Goal: Task Accomplishment & Management: Manage account settings

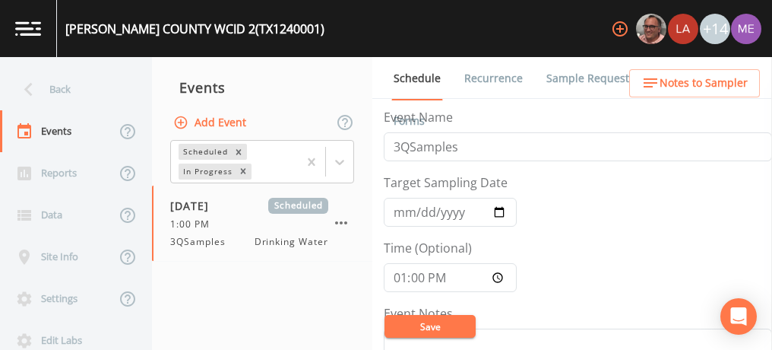
scroll to position [343, 0]
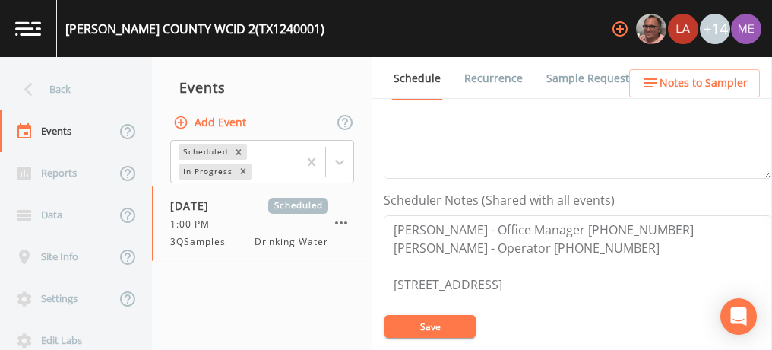
click at [578, 78] on link "Sample Requests" at bounding box center [590, 78] width 93 height 43
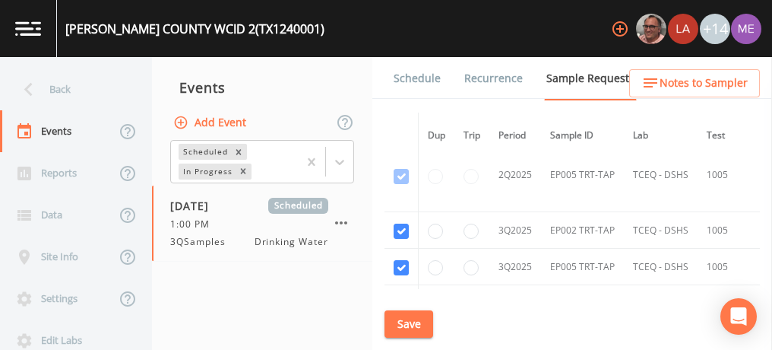
scroll to position [3114, 0]
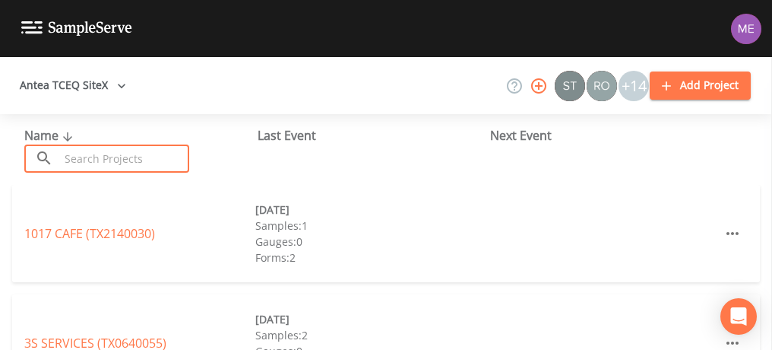
click at [107, 155] on input "text" at bounding box center [124, 158] width 130 height 28
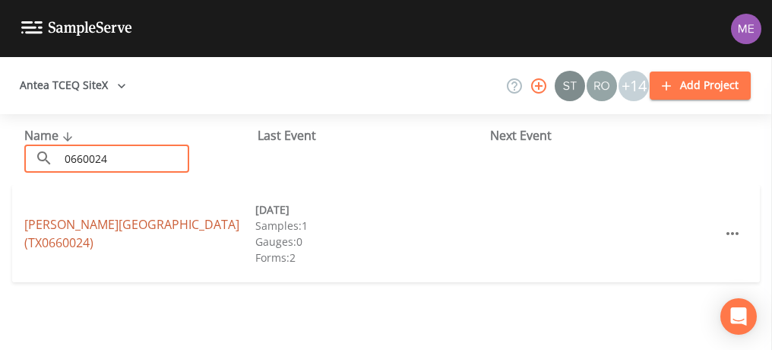
type input "0660024"
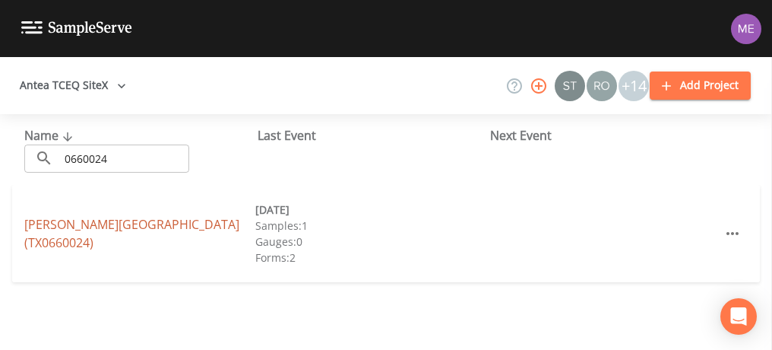
click at [52, 224] on link "[PERSON_NAME][GEOGRAPHIC_DATA] (TX0660024)" at bounding box center [131, 233] width 215 height 35
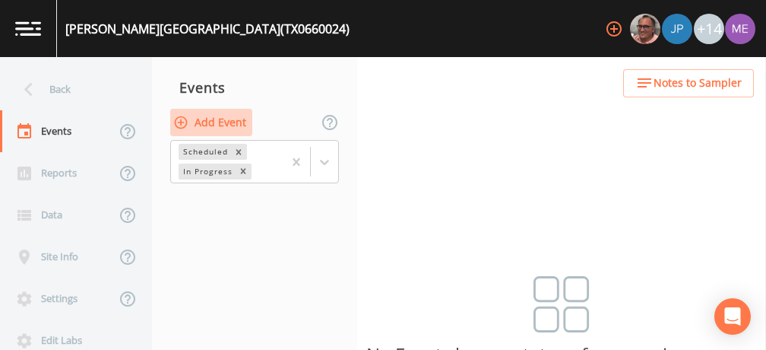
click at [227, 121] on button "Add Event" at bounding box center [211, 123] width 82 height 28
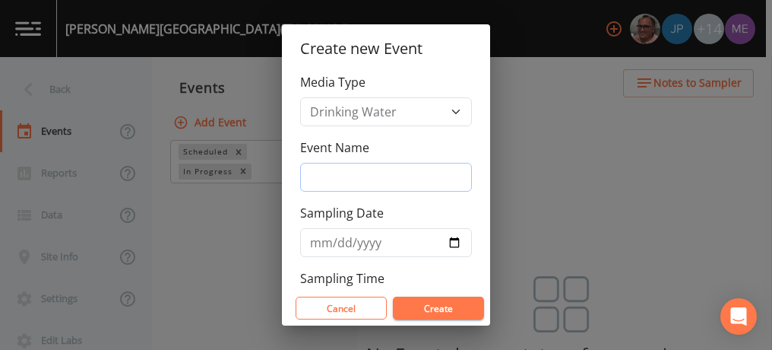
click at [348, 179] on input "Event Name" at bounding box center [386, 177] width 172 height 29
type input "3QSamples"
type input "[DATE]"
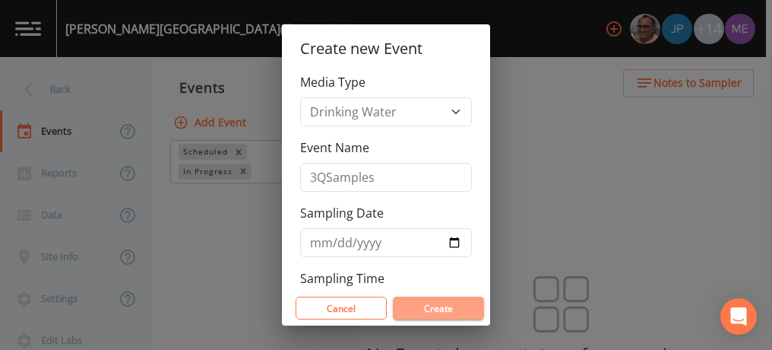
click at [430, 307] on button "Create" at bounding box center [438, 307] width 91 height 23
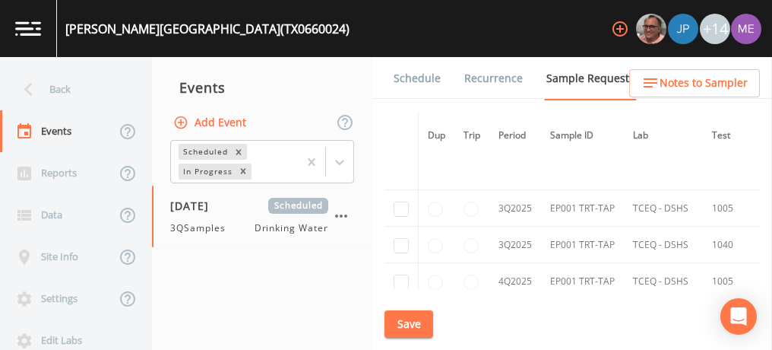
scroll to position [1828, 0]
checkbox input "true"
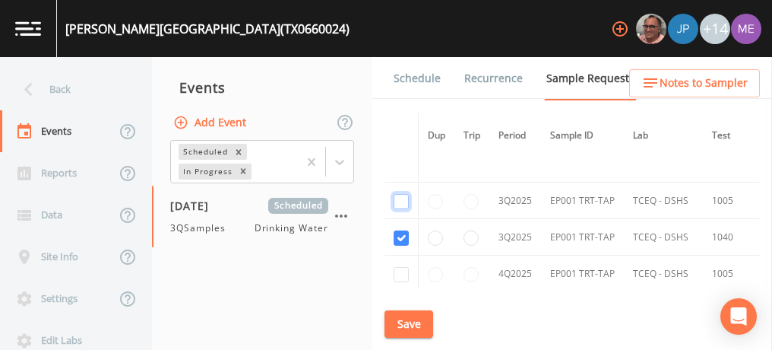
checkbox input "true"
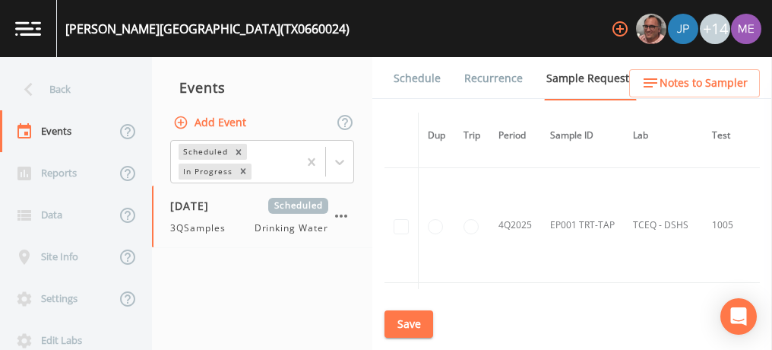
scroll to position [1809, 0]
click at [399, 322] on button "Save" at bounding box center [409, 324] width 49 height 28
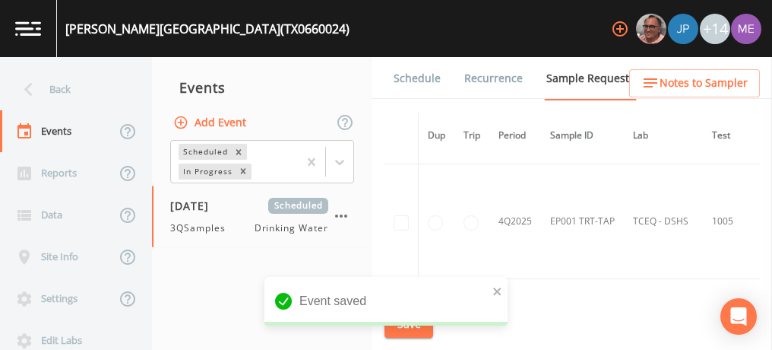
click at [417, 74] on link "Schedule" at bounding box center [418, 78] width 52 height 43
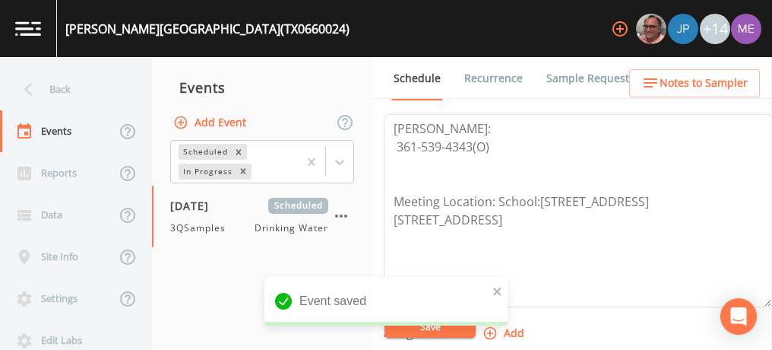
scroll to position [445, 0]
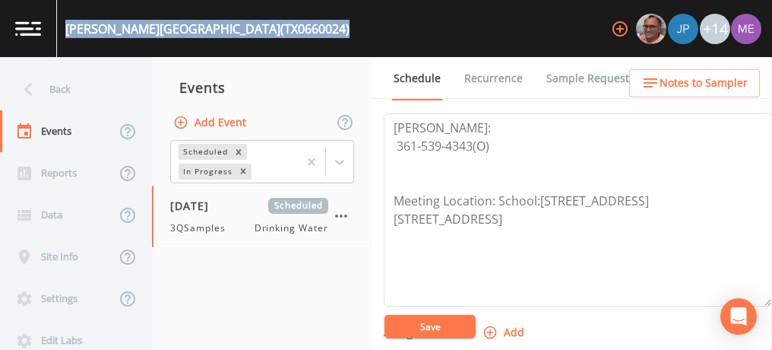
drag, startPoint x: 65, startPoint y: 24, endPoint x: 359, endPoint y: 33, distance: 293.6
click at [359, 33] on div "RAMIREZ COMMON SCHOOL DISTRICT (TX0660024) +14" at bounding box center [386, 28] width 772 height 57
copy div "RAMIREZ COMMON SCHOOL DISTRICT (TX0660024)"
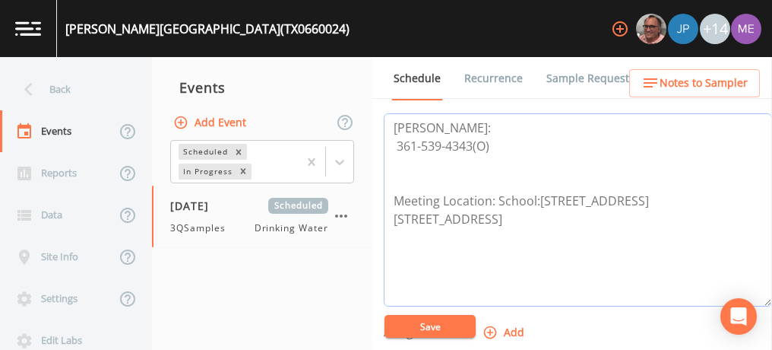
drag, startPoint x: 390, startPoint y: 125, endPoint x: 494, endPoint y: 140, distance: 105.3
click at [494, 140] on textarea "Marci: 361-539-4343(O) Meeting Location: School:10492 School St, Realitos, TX 7…" at bounding box center [578, 209] width 388 height 193
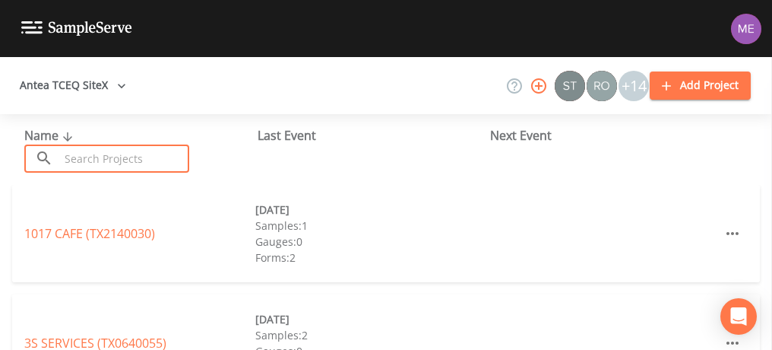
click at [161, 151] on input "text" at bounding box center [124, 158] width 130 height 28
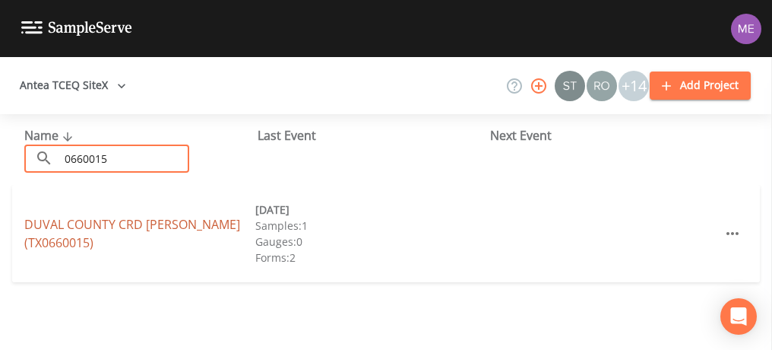
type input "0660015"
click at [79, 219] on link "DUVAL COUNTY CRD CONCEPCION (TX0660015)" at bounding box center [132, 233] width 216 height 35
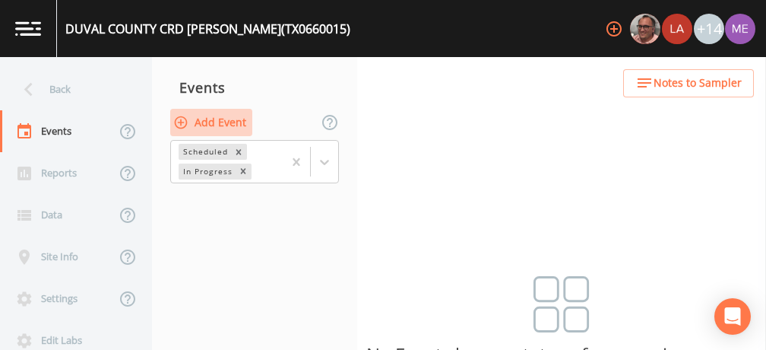
click at [226, 123] on button "Add Event" at bounding box center [211, 123] width 82 height 28
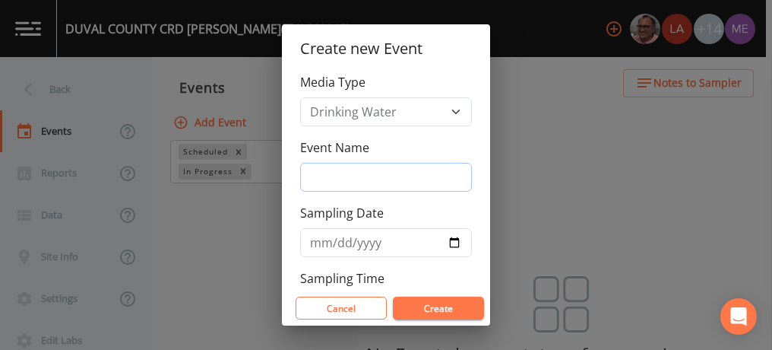
click at [332, 169] on input "Event Name" at bounding box center [386, 177] width 172 height 29
type input "3QSamples"
type input "[DATE]"
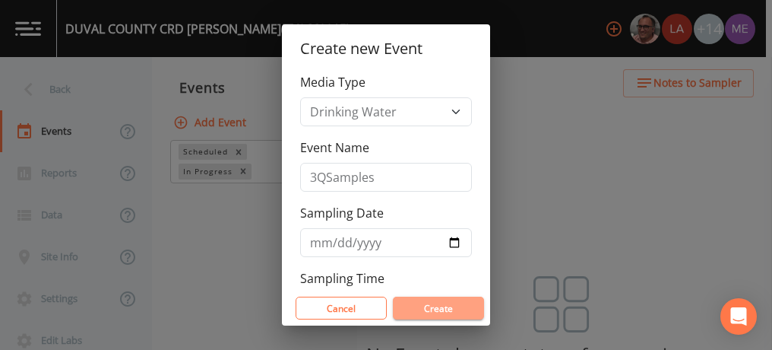
click at [433, 309] on button "Create" at bounding box center [438, 307] width 91 height 23
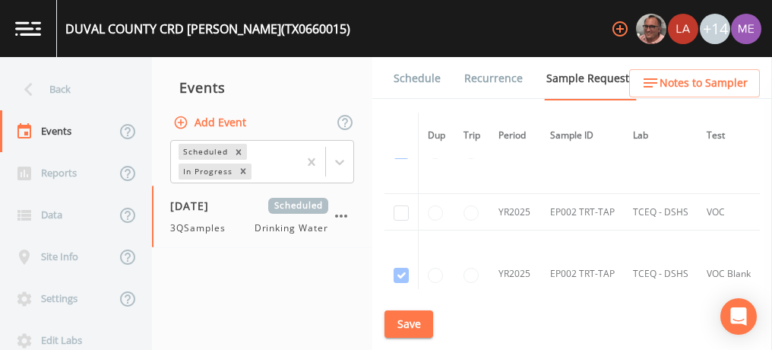
scroll to position [928, 0]
checkbox input "true"
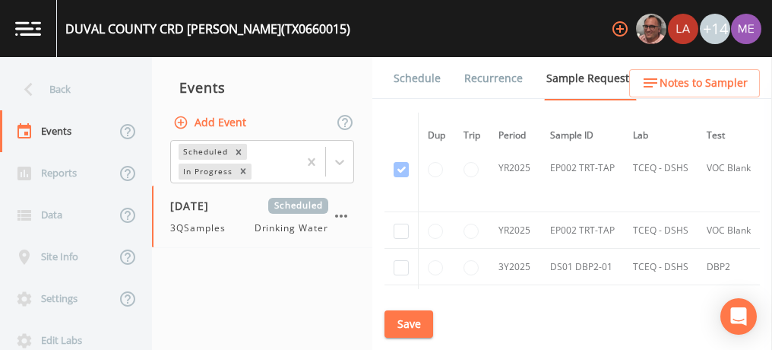
scroll to position [1035, 0]
checkbox input "true"
click at [399, 257] on input "checkbox" at bounding box center [401, 264] width 15 height 15
checkbox input "true"
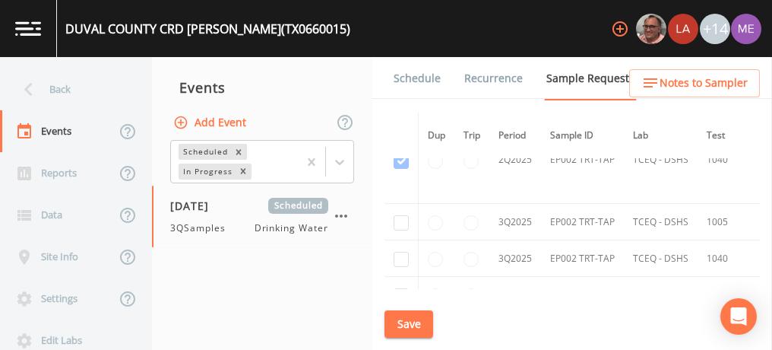
scroll to position [1814, 0]
checkbox input "true"
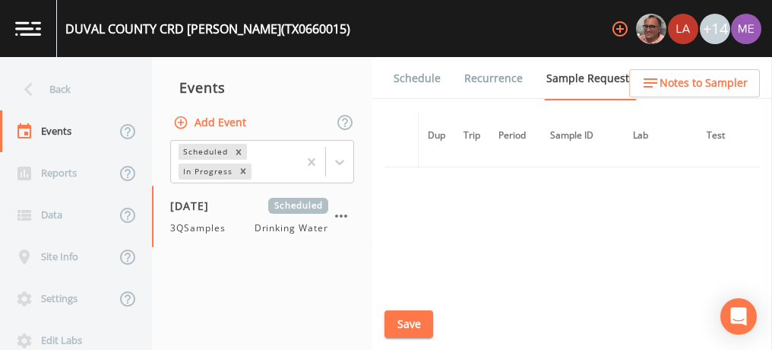
scroll to position [1547, 0]
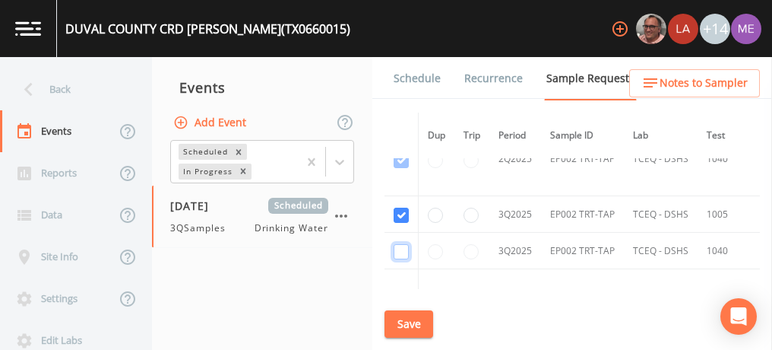
checkbox input "true"
click at [412, 327] on button "Save" at bounding box center [409, 324] width 49 height 28
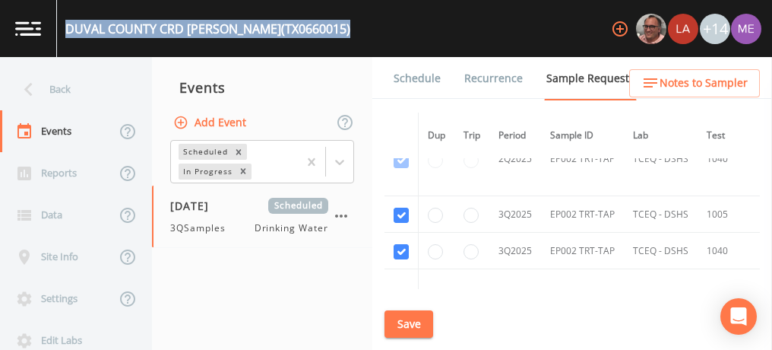
drag, startPoint x: 68, startPoint y: 27, endPoint x: 338, endPoint y: 30, distance: 269.9
click at [338, 30] on div "DUVAL COUNTY CRD CONCEPCION (TX0660015) +14" at bounding box center [386, 28] width 772 height 57
copy div "DUVAL COUNTY CRD CONCEPCION (TX0660015)"
click at [411, 328] on button "Save" at bounding box center [409, 324] width 49 height 28
click at [421, 78] on link "Schedule" at bounding box center [418, 78] width 52 height 43
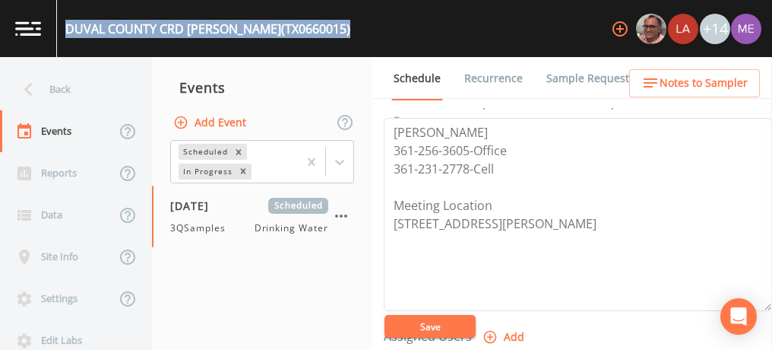
scroll to position [395, 0]
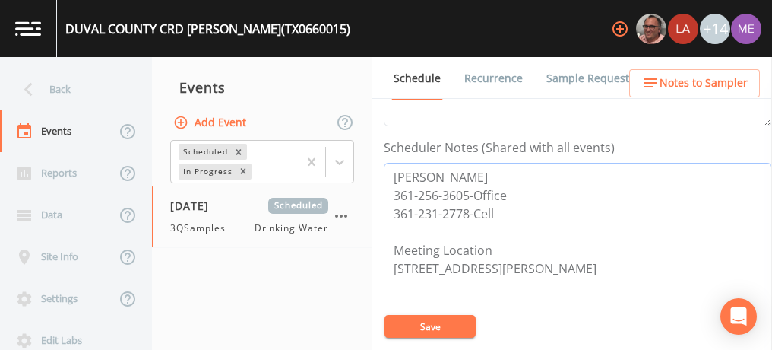
drag, startPoint x: 392, startPoint y: 171, endPoint x: 501, endPoint y: 210, distance: 116.1
click at [501, 210] on textarea "Tony 361-256-3605-Office 361-231-2778-Cell Meeting Location 222 E Main St Benav…" at bounding box center [578, 259] width 388 height 193
click at [415, 298] on textarea "Tony 361-256-3605-Office 361-231-2778-Cell Meeting Location 222 E Main St Benav…" at bounding box center [578, 259] width 388 height 193
click at [430, 325] on button "Save" at bounding box center [430, 326] width 91 height 23
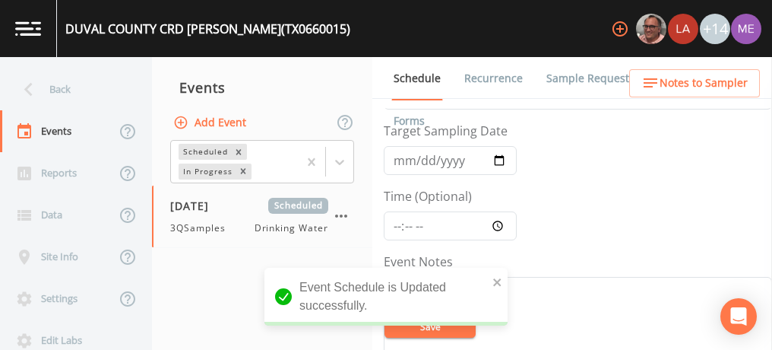
scroll to position [50, 0]
click at [399, 224] on input "Time (Optional)" at bounding box center [450, 227] width 133 height 29
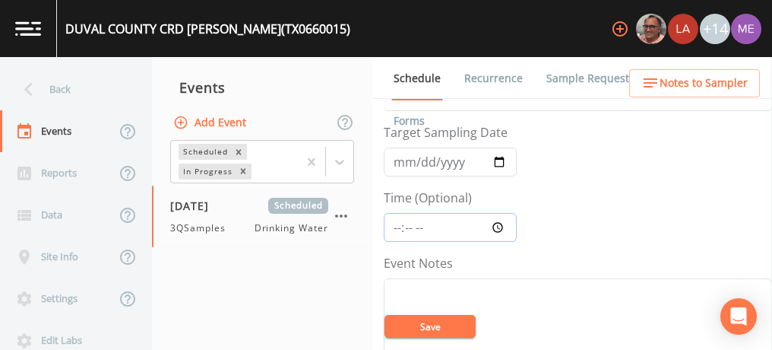
type input "12:00"
click at [458, 322] on button "Save" at bounding box center [430, 326] width 91 height 23
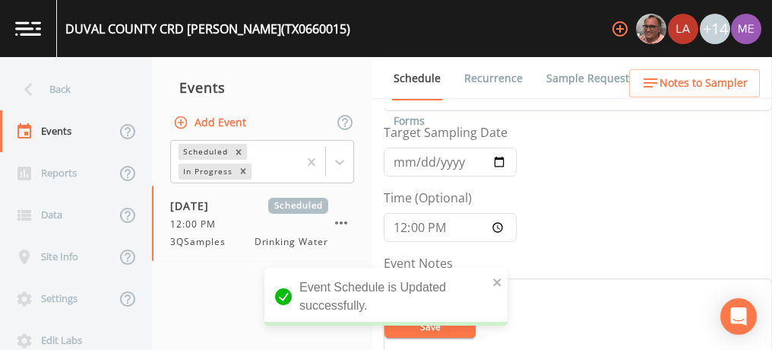
click at [591, 75] on link "Sample Requests" at bounding box center [590, 78] width 93 height 43
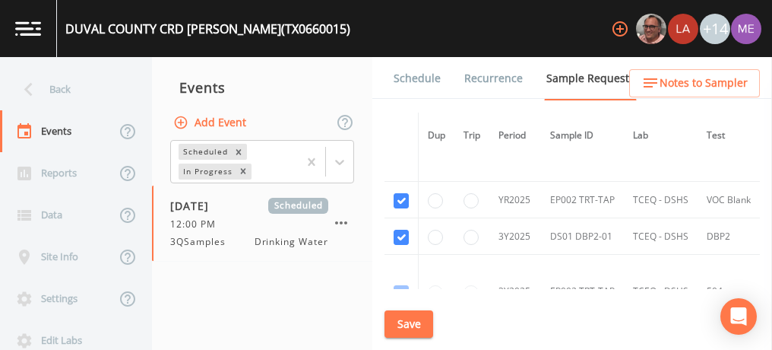
scroll to position [892, 0]
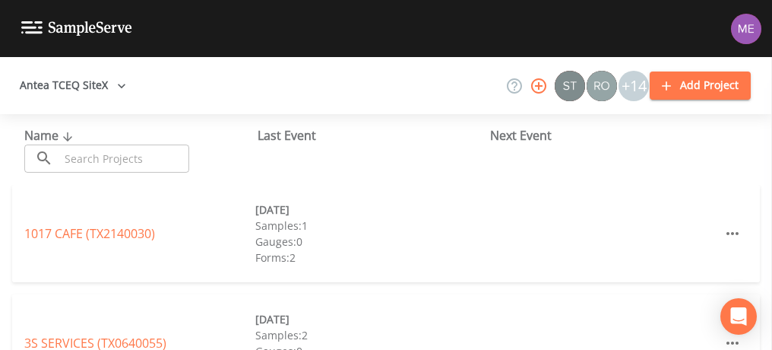
click at [173, 159] on input "text" at bounding box center [124, 158] width 130 height 28
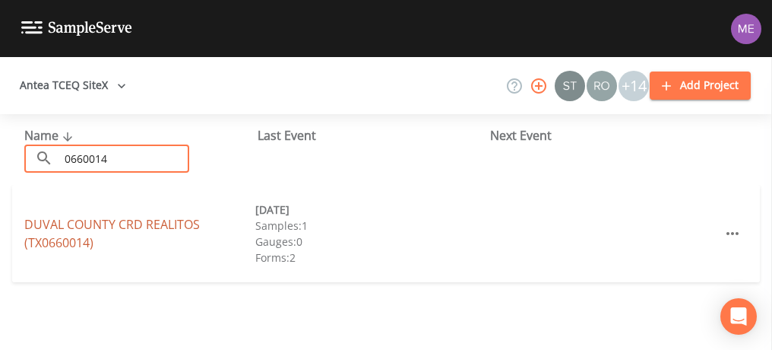
type input "0660014"
click at [106, 227] on link "DUVAL COUNTY CRD REALITOS (TX0660014)" at bounding box center [112, 233] width 176 height 35
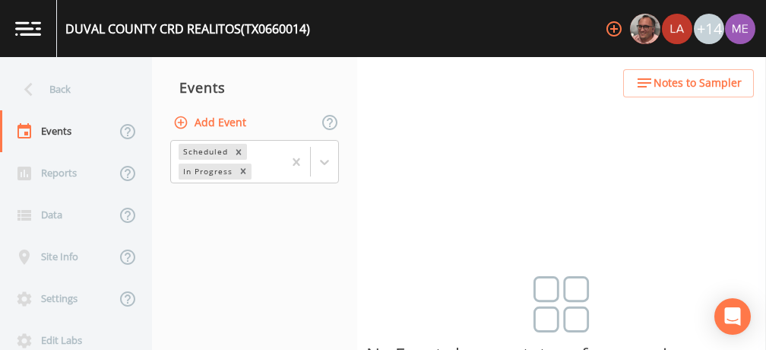
click at [214, 128] on button "Add Event" at bounding box center [211, 123] width 82 height 28
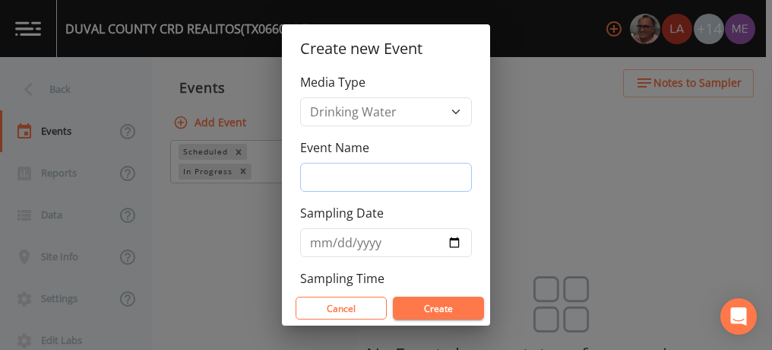
click at [335, 169] on input "Event Name" at bounding box center [386, 177] width 172 height 29
type input "3QSamples"
type input "[DATE]"
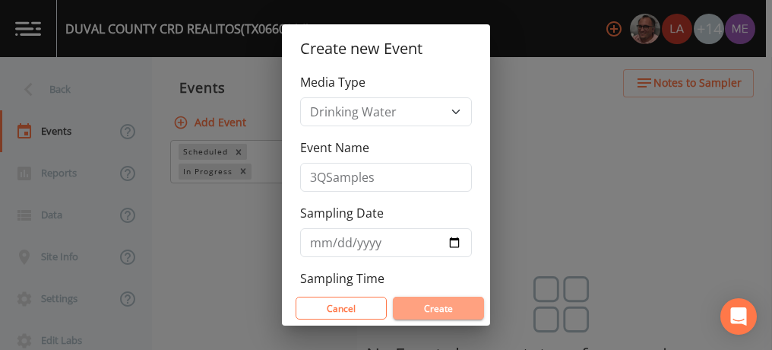
click at [442, 310] on button "Create" at bounding box center [438, 307] width 91 height 23
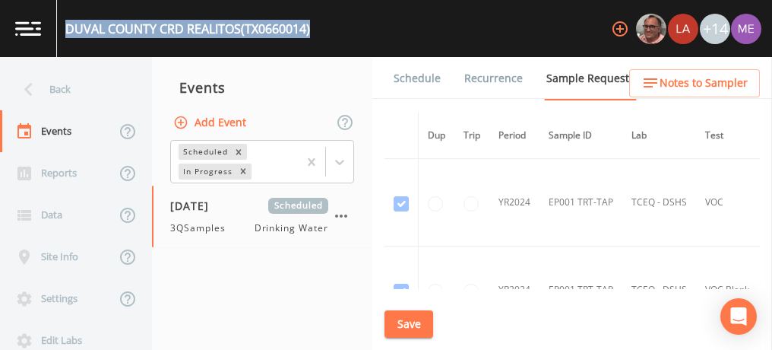
drag, startPoint x: 67, startPoint y: 25, endPoint x: 325, endPoint y: 27, distance: 258.5
click at [325, 27] on div "DUVAL COUNTY CRD REALITOS (TX0660014) +14" at bounding box center [386, 28] width 772 height 57
copy div "DUVAL COUNTY CRD REALITOS (TX0660014)"
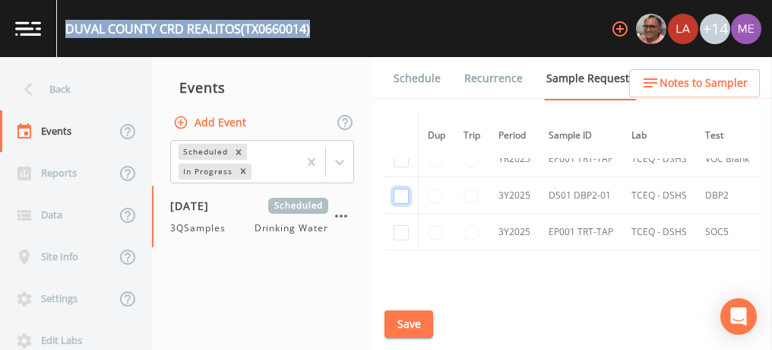
click at [398, 190] on input "checkbox" at bounding box center [401, 196] width 15 height 15
checkbox input "true"
click at [407, 327] on button "Save" at bounding box center [409, 324] width 49 height 28
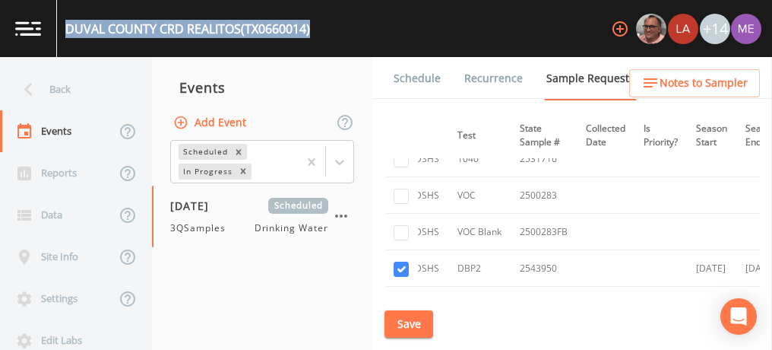
scroll to position [896, 248]
click at [417, 75] on link "Schedule" at bounding box center [418, 78] width 52 height 43
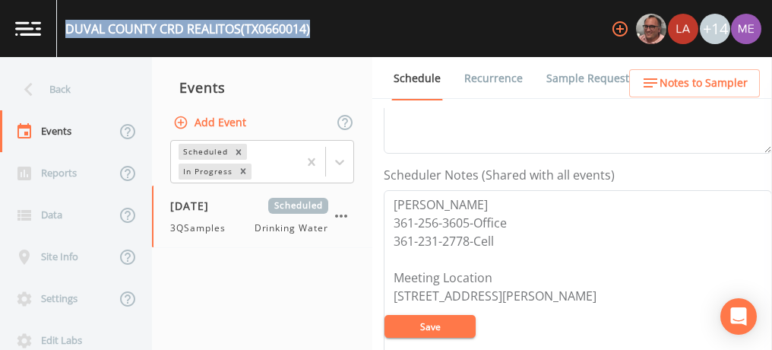
scroll to position [369, 0]
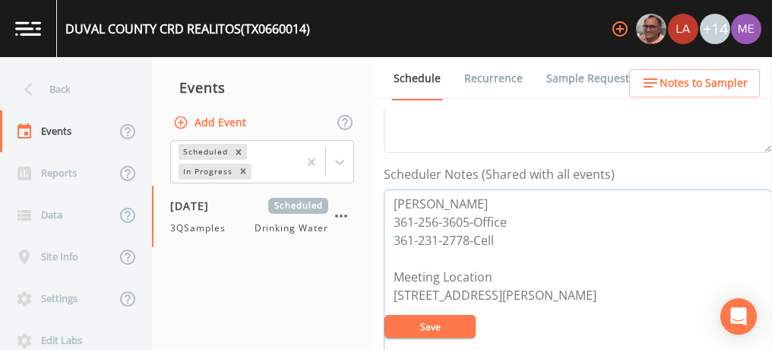
drag, startPoint x: 392, startPoint y: 197, endPoint x: 500, endPoint y: 238, distance: 115.5
click at [500, 238] on textarea "Tony 361-256-3605-Office 361-231-2778-Cell Meeting Location 222 E Main St Benav…" at bounding box center [578, 285] width 388 height 193
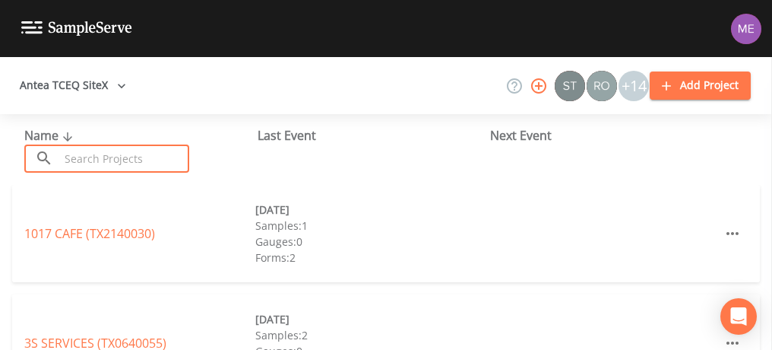
click at [93, 157] on input "text" at bounding box center [124, 158] width 130 height 28
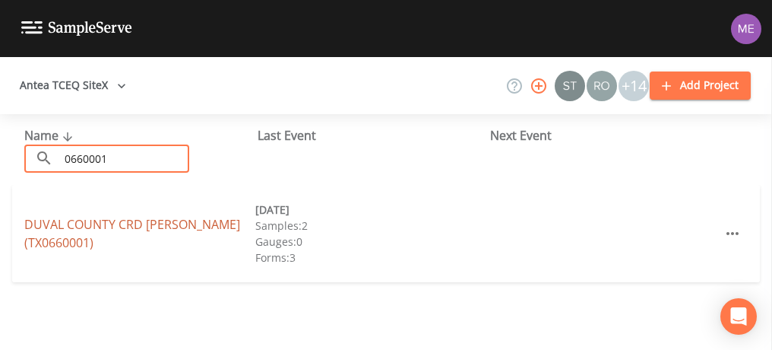
type input "0660001"
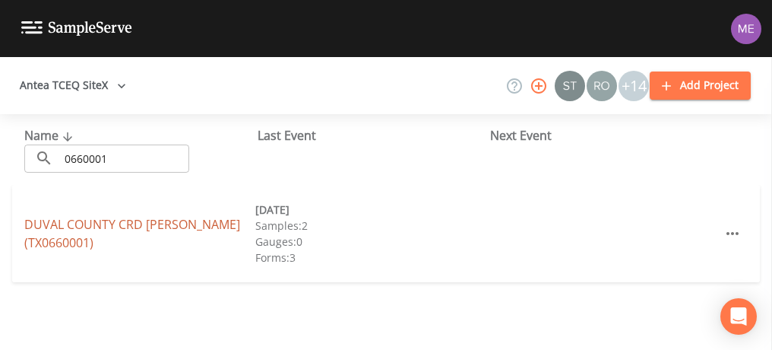
click at [113, 220] on link "DUVAL COUNTY CRD [PERSON_NAME] (TX0660001)" at bounding box center [132, 233] width 216 height 35
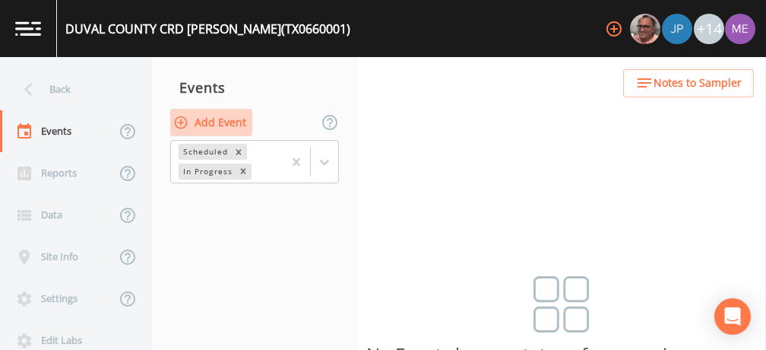
click at [243, 125] on button "Add Event" at bounding box center [211, 123] width 82 height 28
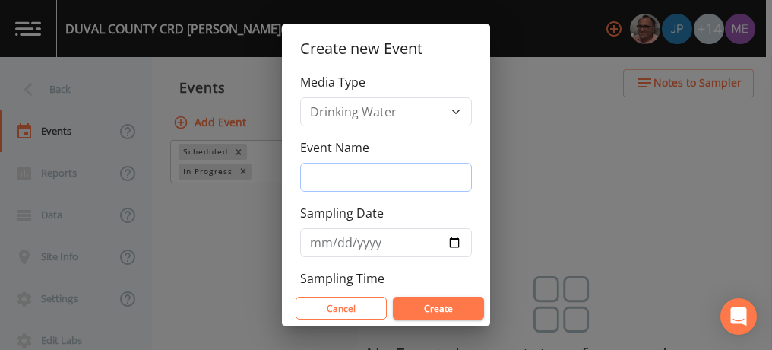
click at [322, 170] on input "Event Name" at bounding box center [386, 177] width 172 height 29
type input "3QSamples"
type input "[DATE]"
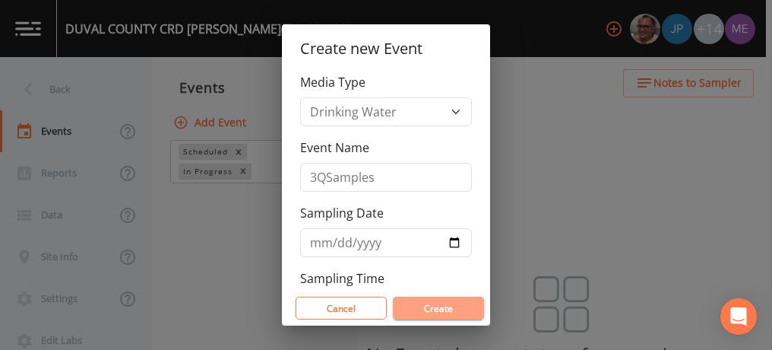
click at [426, 311] on button "Create" at bounding box center [438, 307] width 91 height 23
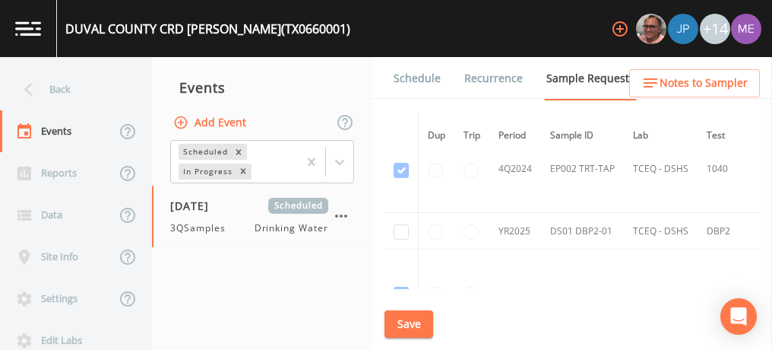
scroll to position [2658, 0]
checkbox input "true"
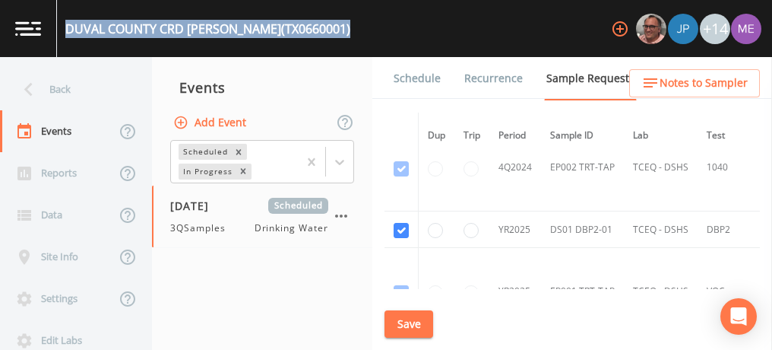
drag, startPoint x: 65, startPoint y: 24, endPoint x: 328, endPoint y: 30, distance: 263.1
click at [328, 30] on div "DUVAL COUNTY CRD BENAVIDES (TX0660001) +14" at bounding box center [386, 28] width 772 height 57
copy div "DUVAL COUNTY CRD BENAVIDES (TX0660001)"
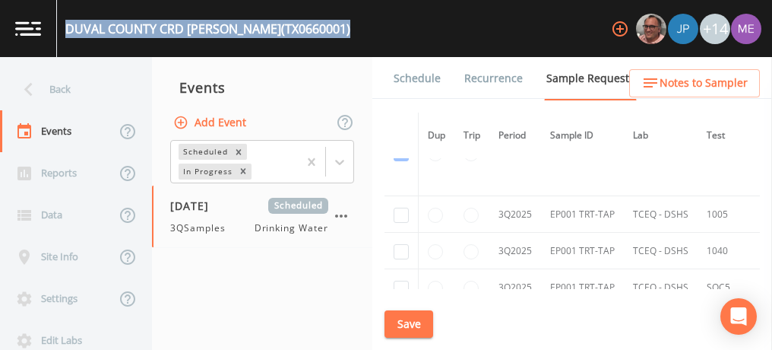
scroll to position [4008, 0]
checkbox input "true"
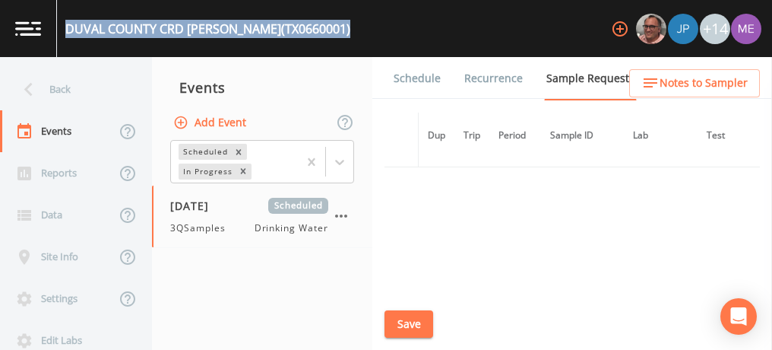
scroll to position [3398, 0]
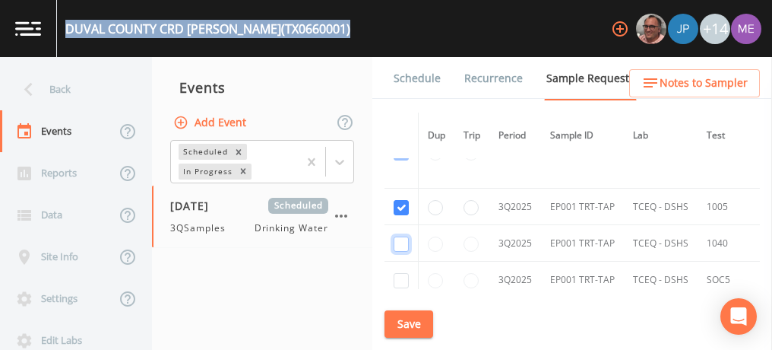
checkbox input "true"
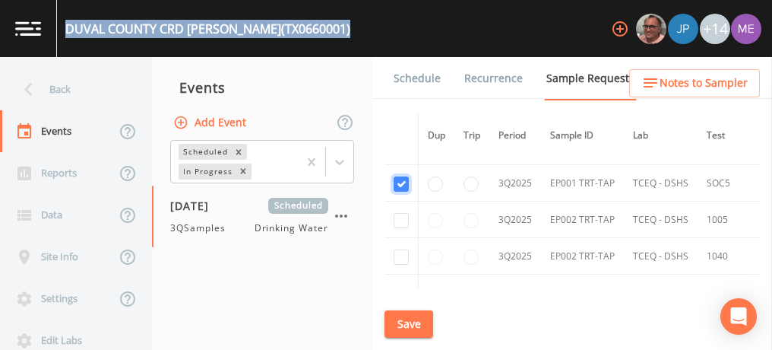
scroll to position [3498, 0]
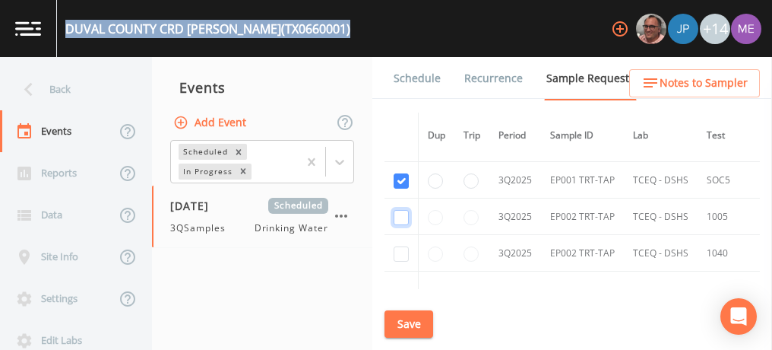
checkbox input "true"
click at [408, 318] on button "Save" at bounding box center [409, 324] width 49 height 28
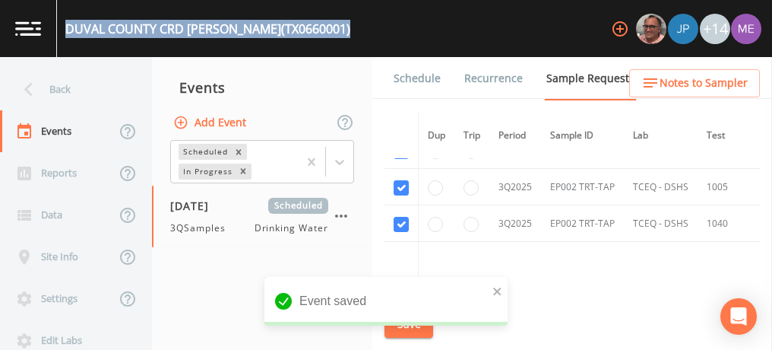
scroll to position [3635, 0]
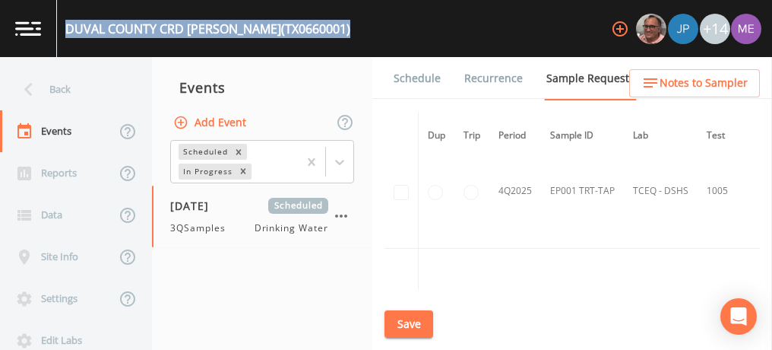
click at [401, 312] on button "Save" at bounding box center [409, 324] width 49 height 28
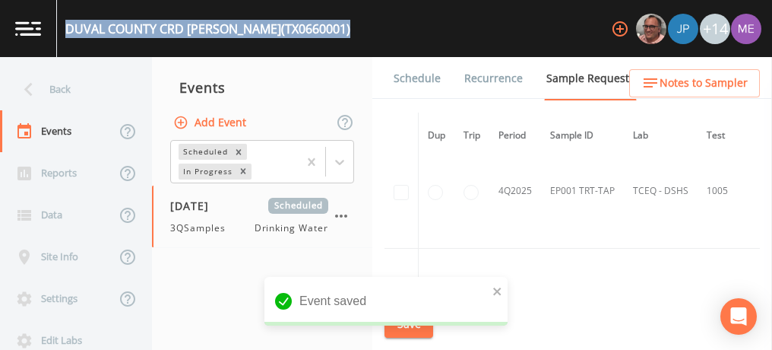
click at [407, 82] on link "Schedule" at bounding box center [418, 78] width 52 height 43
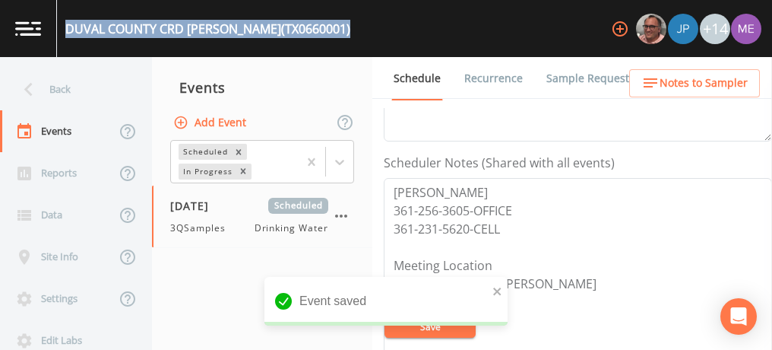
scroll to position [406, 0]
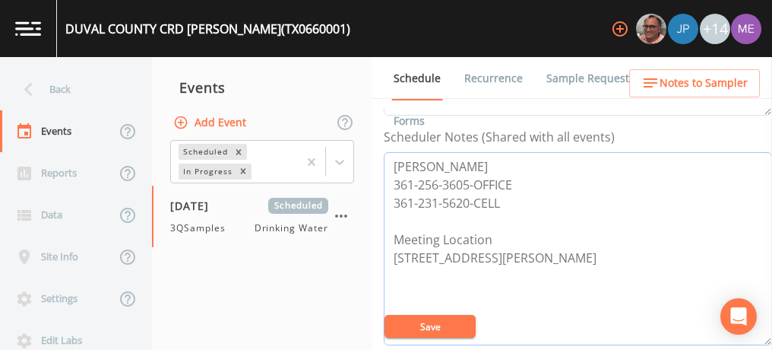
drag, startPoint x: 392, startPoint y: 160, endPoint x: 503, endPoint y: 197, distance: 117.6
click at [503, 197] on textarea "Tony Flores 361-256-3605-OFFICE 361-231-5620-CELL Meeting Location 222 E Main S…" at bounding box center [578, 248] width 388 height 193
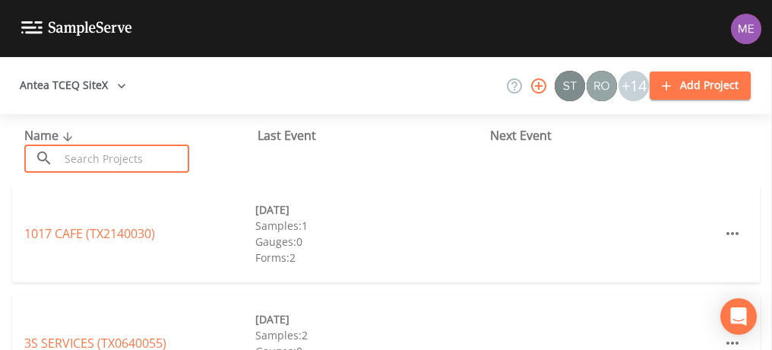
click at [91, 157] on input "text" at bounding box center [124, 158] width 130 height 28
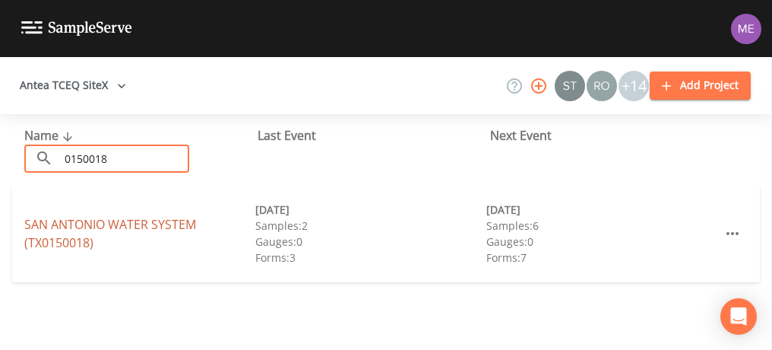
type input "0150018"
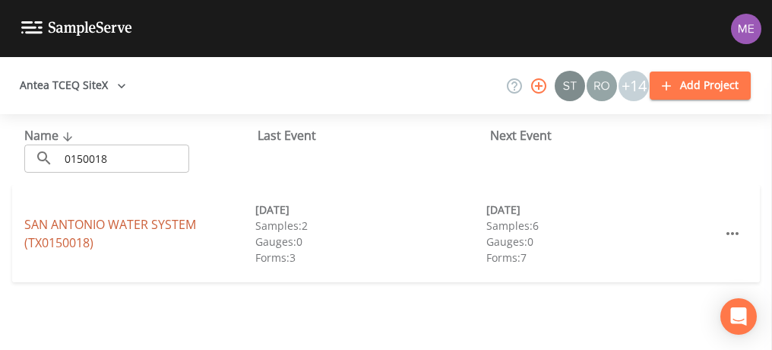
click at [75, 223] on link "SAN ANTONIO WATER SYSTEM (TX0150018)" at bounding box center [110, 233] width 172 height 35
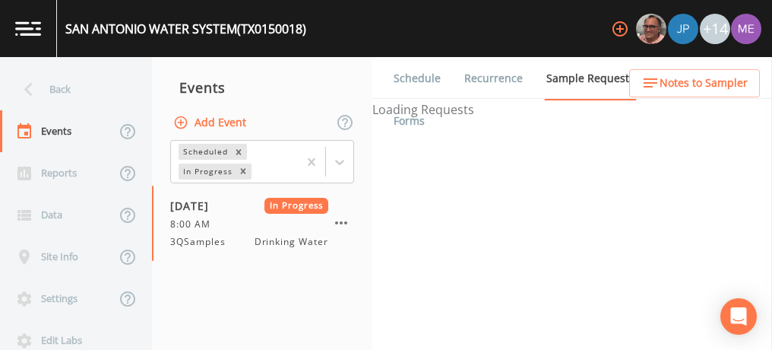
click at [241, 122] on button "Add Event" at bounding box center [211, 123] width 82 height 28
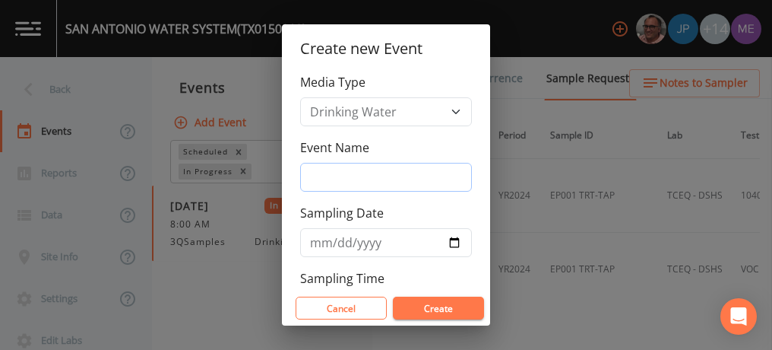
click at [335, 177] on input "Event Name" at bounding box center [386, 177] width 172 height 29
type input "3QSamples"
click at [334, 239] on input "2025-08-18" at bounding box center [386, 242] width 172 height 29
type input "2025-08-13"
click at [459, 305] on button "Create" at bounding box center [438, 307] width 91 height 23
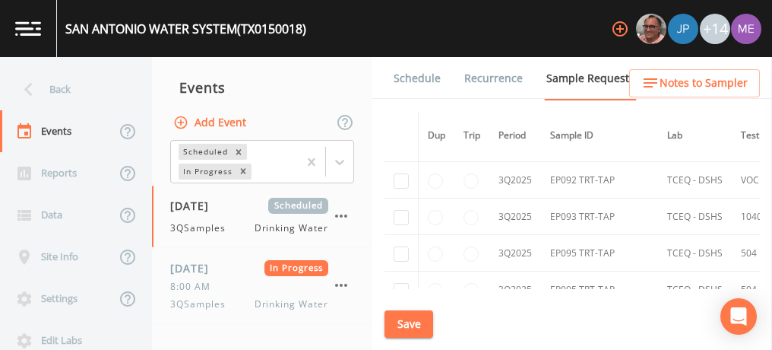
scroll to position [54098, 0]
checkbox input "true"
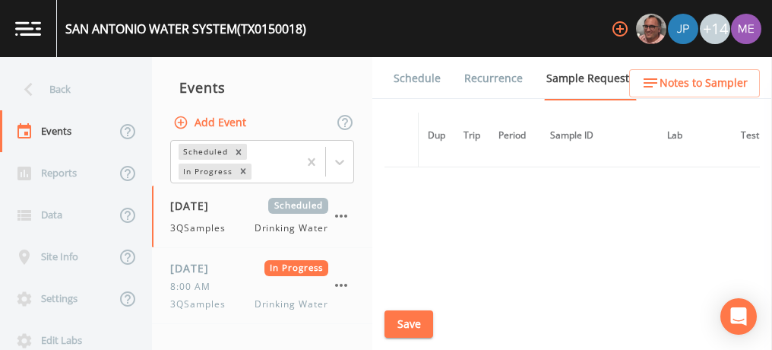
scroll to position [44848, 0]
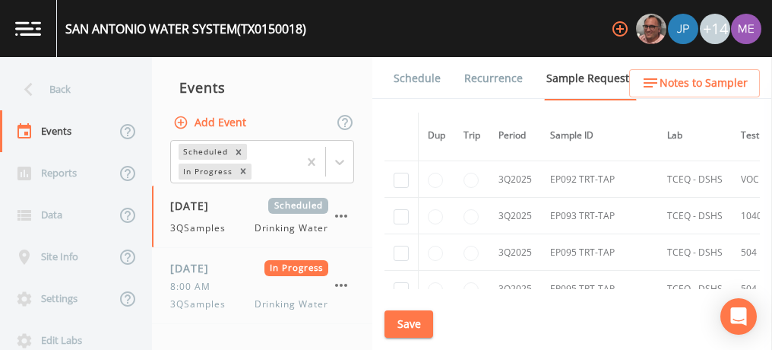
checkbox input "true"
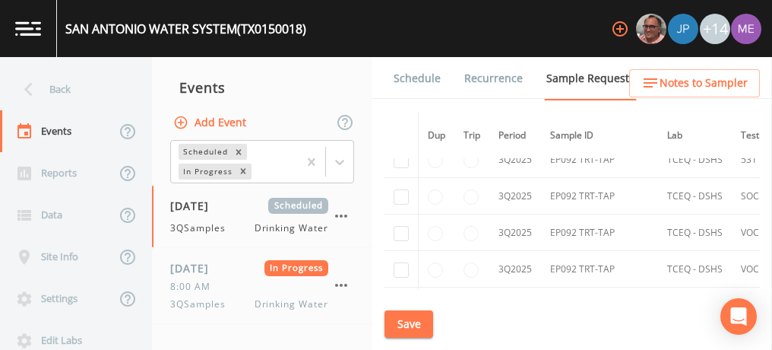
checkbox input "true"
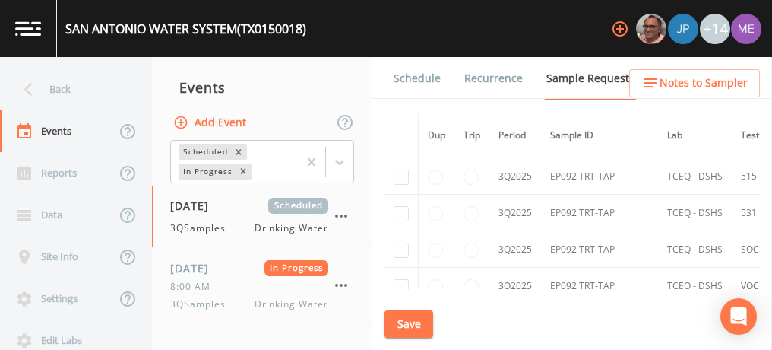
scroll to position [44705, 0]
checkbox input "true"
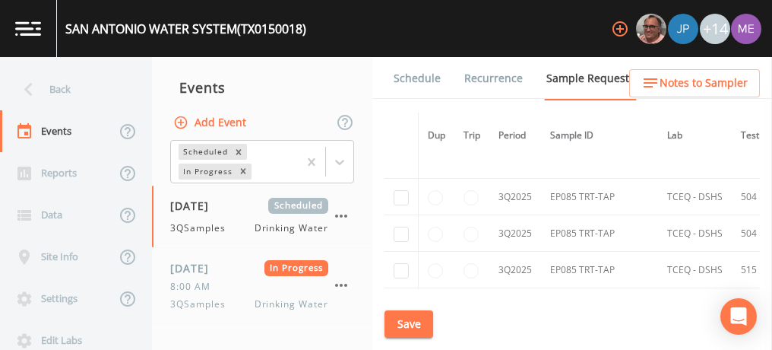
scroll to position [40676, 0]
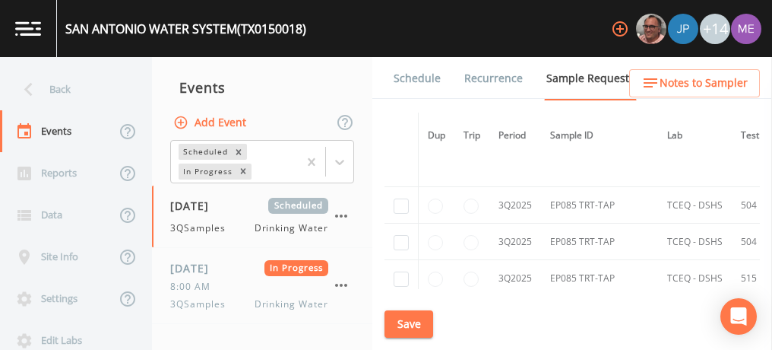
checkbox input "true"
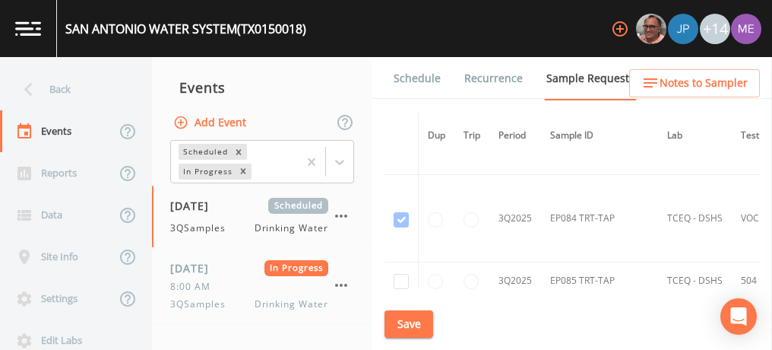
scroll to position [40600, 0]
checkbox input "true"
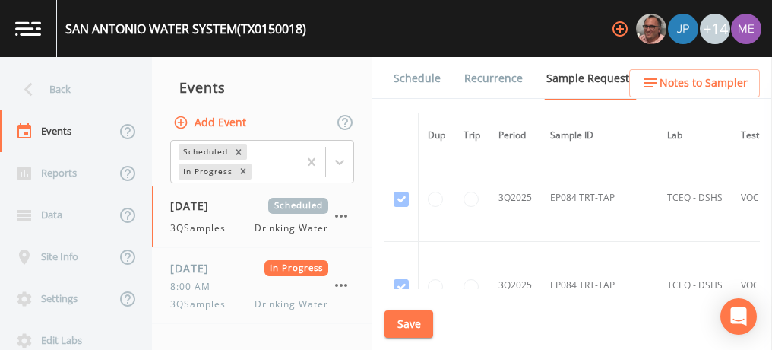
scroll to position [40528, 0]
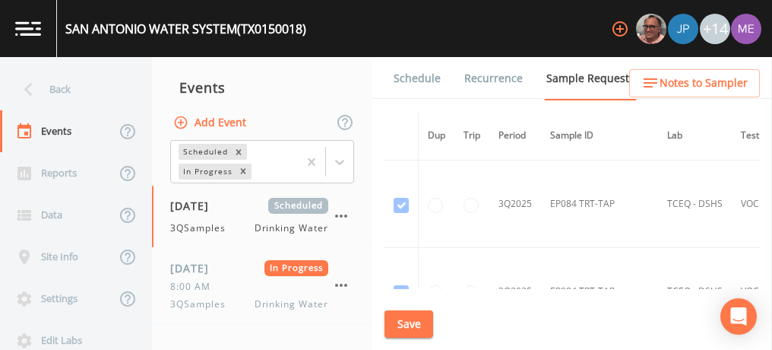
checkbox input "true"
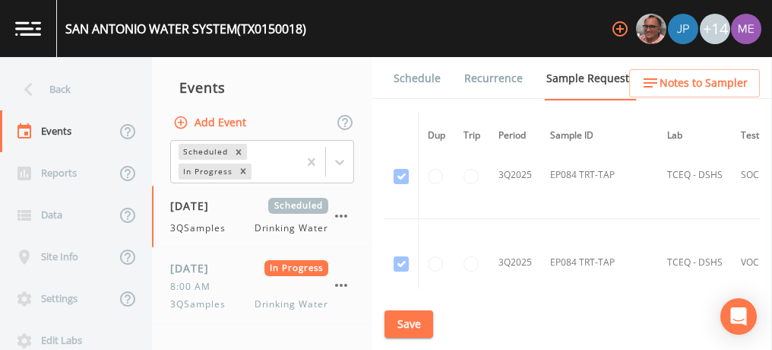
scroll to position [40466, 0]
checkbox input "true"
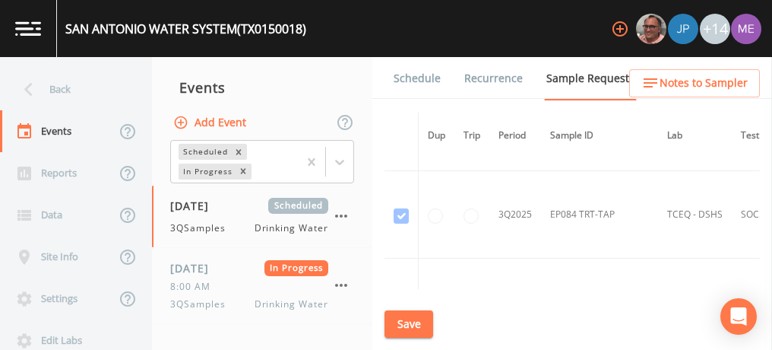
scroll to position [40430, 0]
click at [420, 316] on button "Save" at bounding box center [409, 324] width 49 height 28
click at [411, 80] on link "Schedule" at bounding box center [418, 78] width 52 height 43
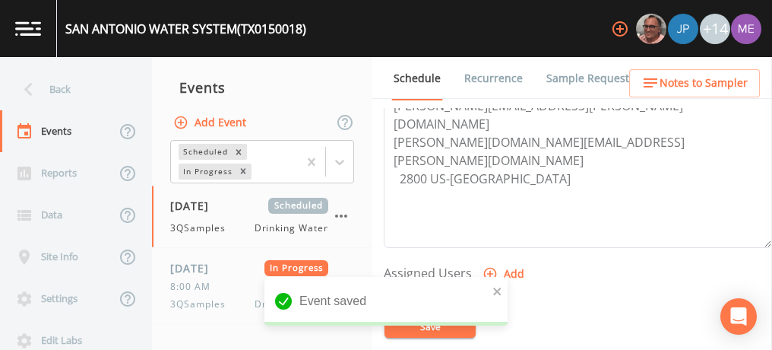
scroll to position [543, 0]
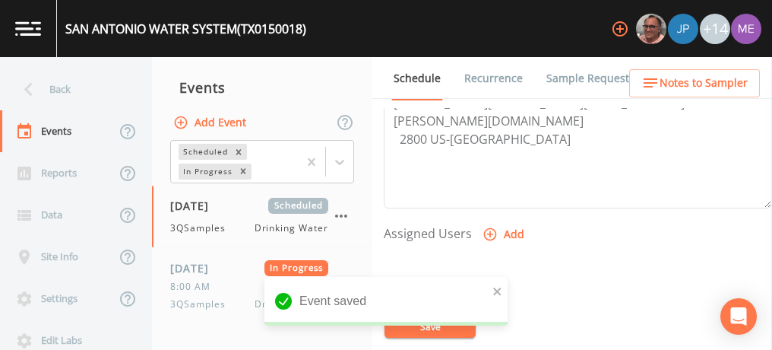
click at [490, 231] on icon "button" at bounding box center [490, 234] width 15 height 15
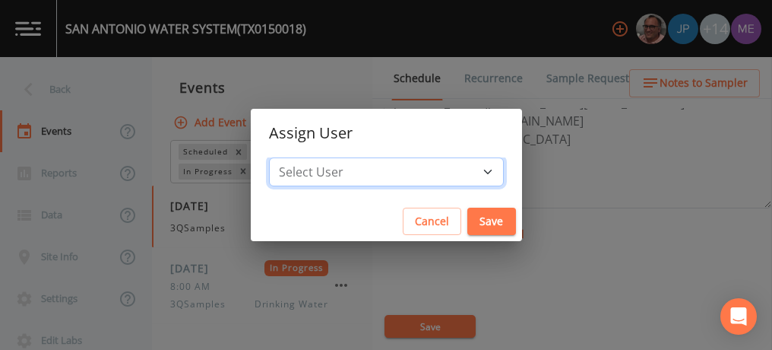
click at [465, 163] on select "Select User Mike Franklin Joshua gere Paul Lauren Saenz David Weber Zachary Eva…" at bounding box center [386, 171] width 235 height 29
select select "82fcd260-406f-4720-af66-0de7f1917f1c"
click at [292, 157] on select "Select User Mike Franklin Joshua gere Paul Lauren Saenz David Weber Zachary Eva…" at bounding box center [386, 171] width 235 height 29
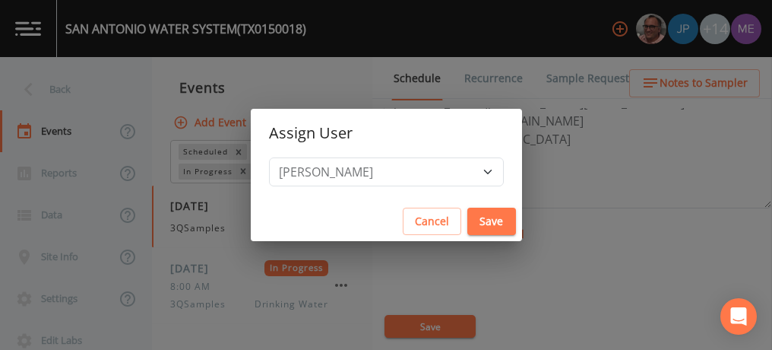
click at [468, 217] on button "Save" at bounding box center [492, 222] width 49 height 28
select select
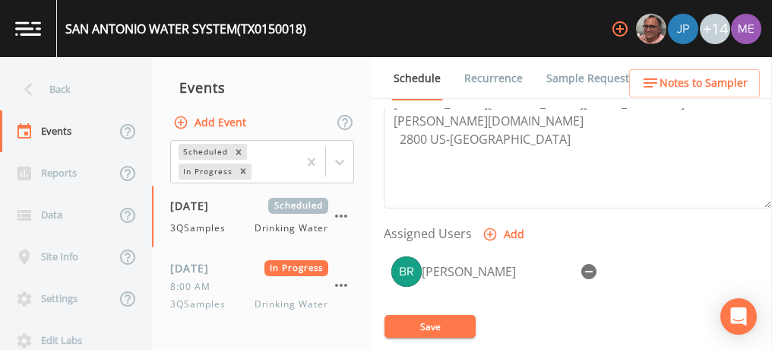
click at [434, 340] on div "Brandon Fox" at bounding box center [578, 329] width 388 height 160
click at [432, 322] on button "Save" at bounding box center [430, 326] width 91 height 23
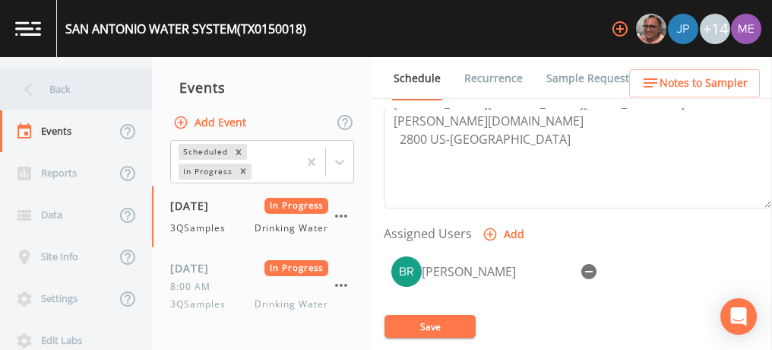
click at [63, 92] on div "Back" at bounding box center [68, 89] width 137 height 42
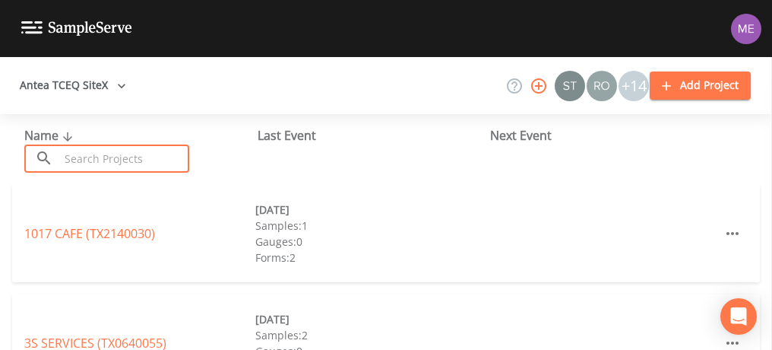
click at [85, 164] on input "text" at bounding box center [124, 158] width 130 height 28
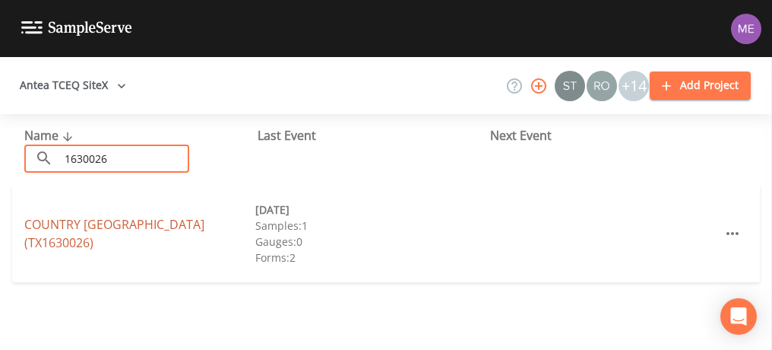
type input "1630026"
click at [174, 231] on link "COUNTRY VIEW ESTATES (TX1630026)" at bounding box center [114, 233] width 180 height 35
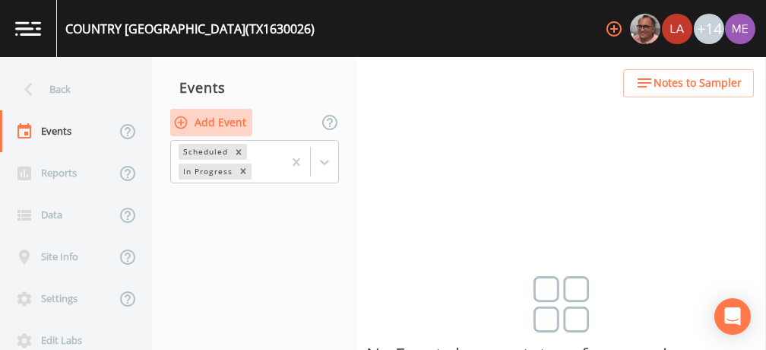
click at [217, 118] on button "Add Event" at bounding box center [211, 123] width 82 height 28
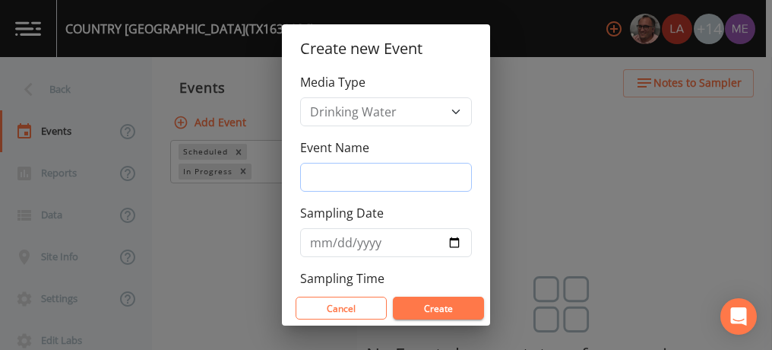
click at [311, 172] on input "Event Name" at bounding box center [386, 177] width 172 height 29
type input "3QSamples"
click at [338, 240] on input "2025-08-13" at bounding box center [386, 242] width 172 height 29
type input "2025-08-18"
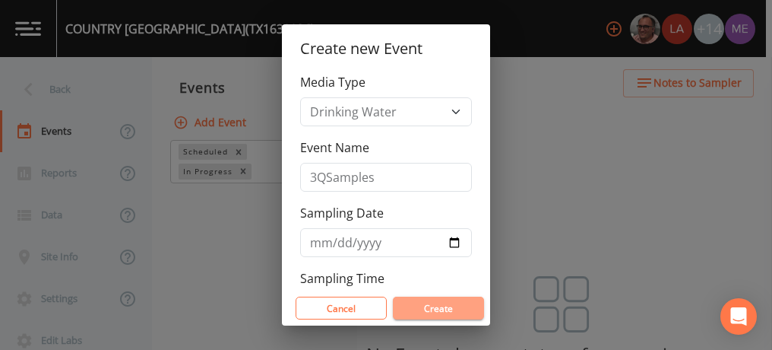
click at [437, 312] on button "Create" at bounding box center [438, 307] width 91 height 23
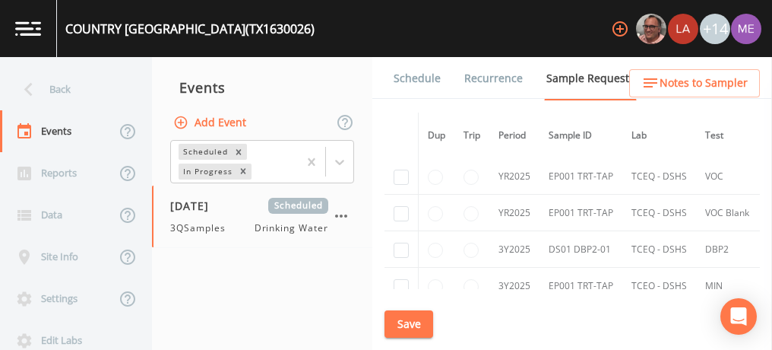
scroll to position [612, 0]
checkbox input "true"
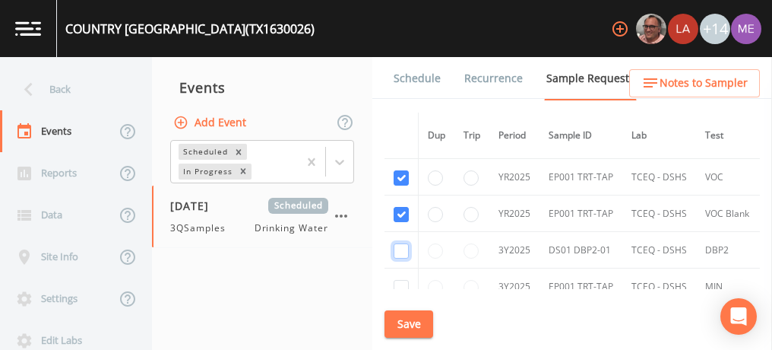
click at [402, 244] on input "checkbox" at bounding box center [401, 250] width 15 height 15
checkbox input "true"
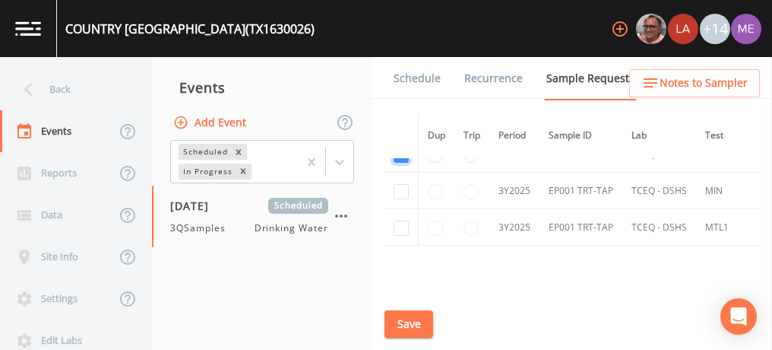
scroll to position [709, 0]
click at [401, 185] on input "checkbox" at bounding box center [401, 190] width 15 height 15
checkbox input "true"
click at [401, 221] on input "checkbox" at bounding box center [401, 227] width 15 height 15
checkbox input "true"
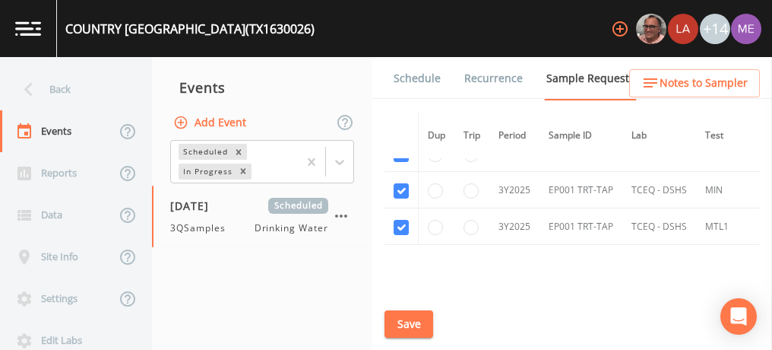
click at [417, 322] on button "Save" at bounding box center [409, 324] width 49 height 28
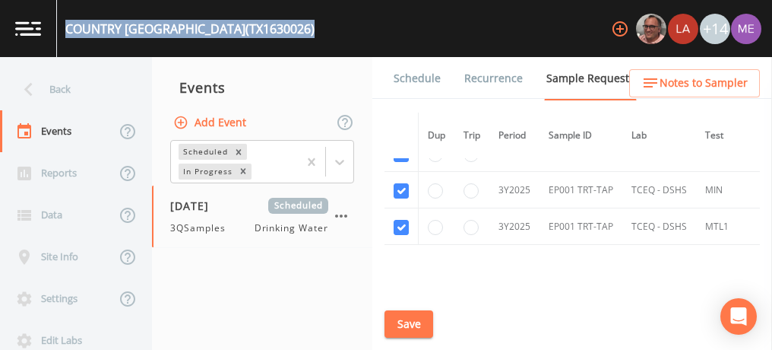
drag, startPoint x: 68, startPoint y: 30, endPoint x: 279, endPoint y: 41, distance: 211.7
click at [279, 41] on div "COUNTRY VIEW ESTATES (TX1630026) +14" at bounding box center [386, 28] width 772 height 57
copy div "COUNTRY VIEW ESTATES (TX1630026)"
click at [415, 323] on button "Save" at bounding box center [409, 324] width 49 height 28
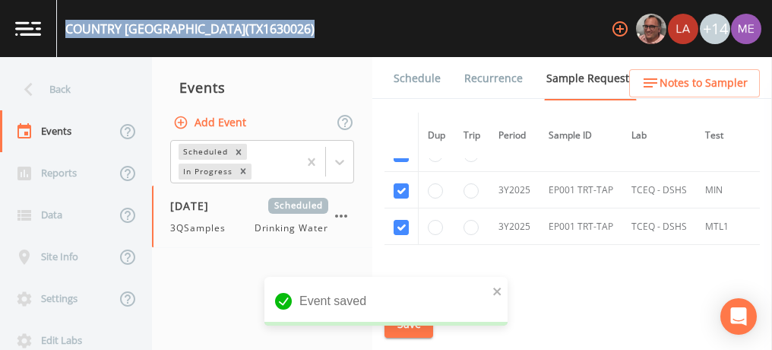
click at [403, 75] on link "Schedule" at bounding box center [418, 78] width 52 height 43
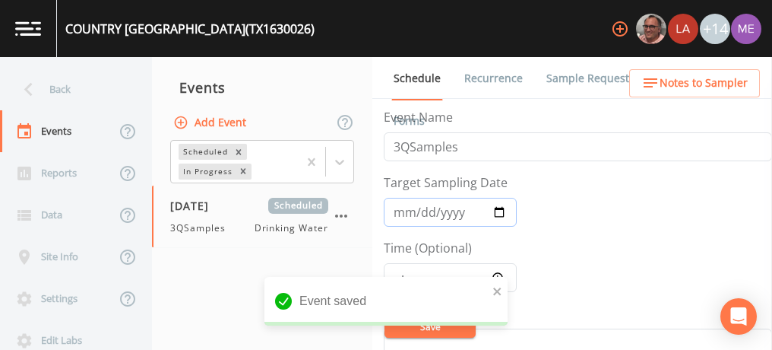
click at [419, 207] on input "2025-08-18" at bounding box center [450, 212] width 133 height 29
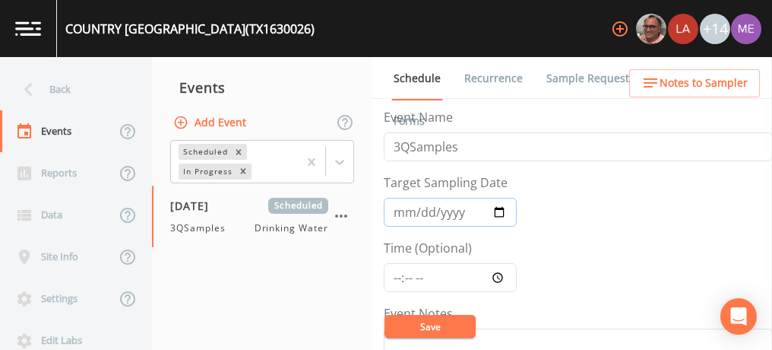
type input "2025-08-19"
click at [396, 278] on input "Time (Optional)" at bounding box center [450, 277] width 133 height 29
type input "09:00"
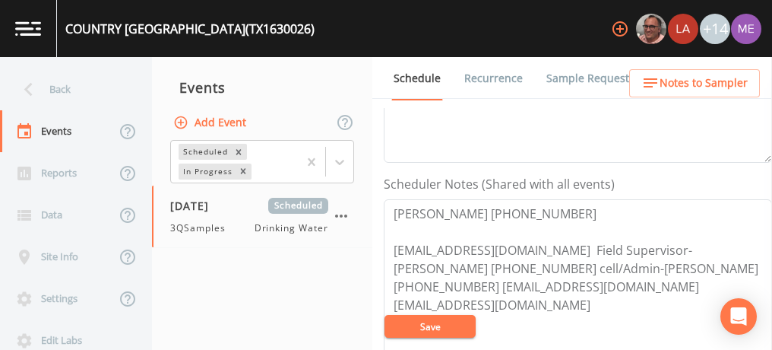
scroll to position [379, 0]
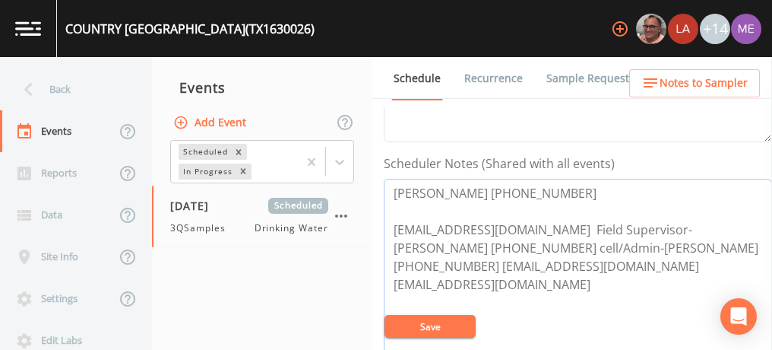
drag, startPoint x: 391, startPoint y: 192, endPoint x: 539, endPoint y: 191, distance: 148.2
click at [539, 191] on textarea "James Laing 830-285-8139 jalaing@aquaamerica.com Field Supervisor-Benton Cripps…" at bounding box center [578, 275] width 388 height 193
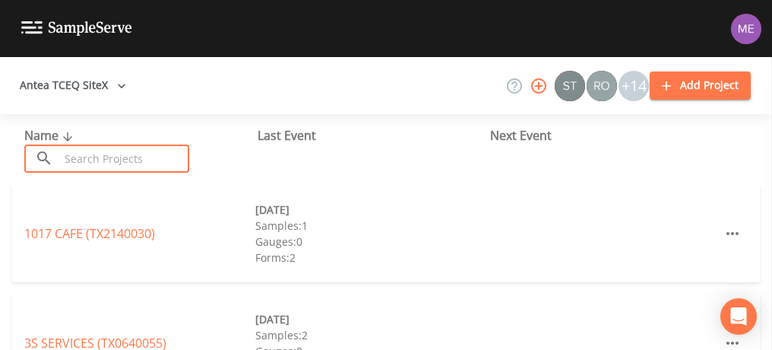
click at [156, 160] on input "text" at bounding box center [124, 158] width 130 height 28
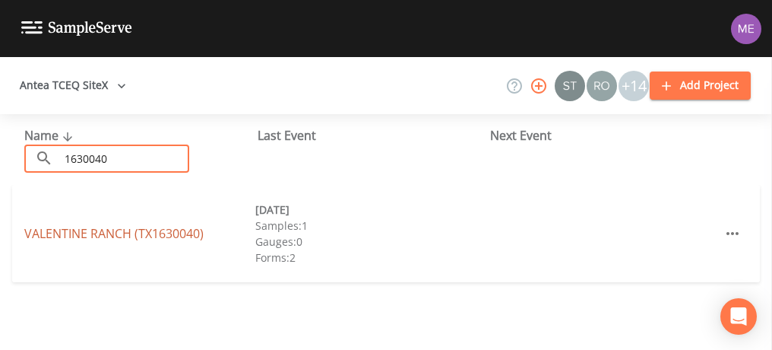
type input "1630040"
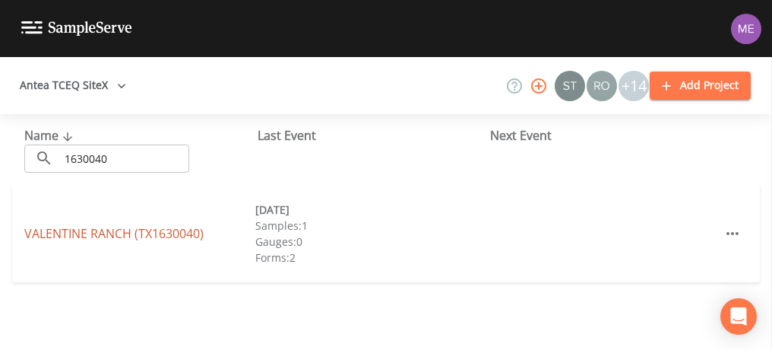
click at [141, 239] on link "[GEOGRAPHIC_DATA] (TX1630040)" at bounding box center [113, 233] width 179 height 17
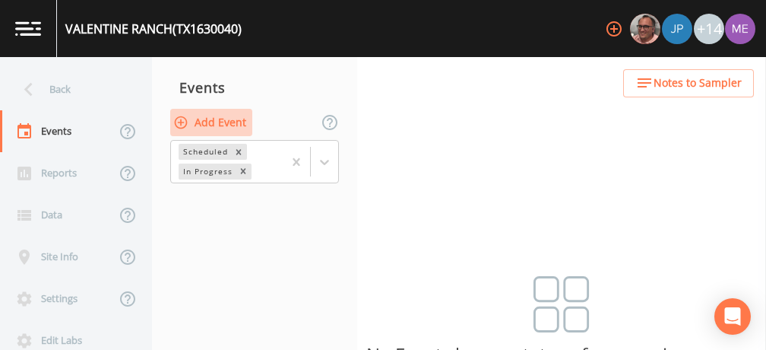
click at [235, 120] on button "Add Event" at bounding box center [211, 123] width 82 height 28
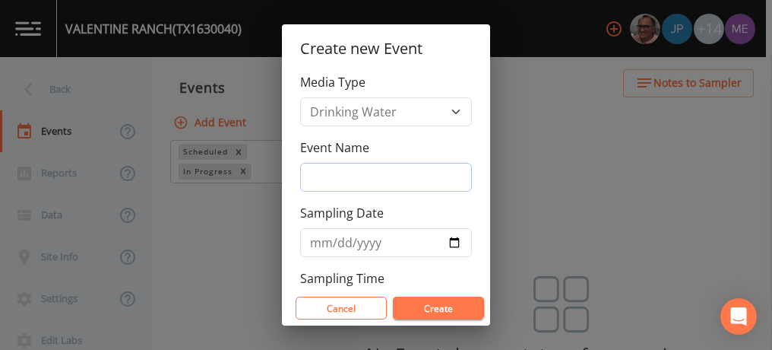
click at [338, 177] on input "Event Name" at bounding box center [386, 177] width 172 height 29
type input "3QSamples"
click at [336, 239] on input "[DATE]" at bounding box center [386, 242] width 172 height 29
type input "[DATE]"
click at [429, 306] on button "Create" at bounding box center [438, 307] width 91 height 23
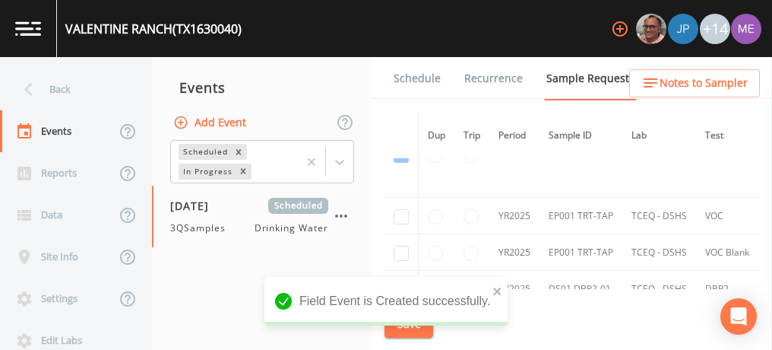
scroll to position [227, 0]
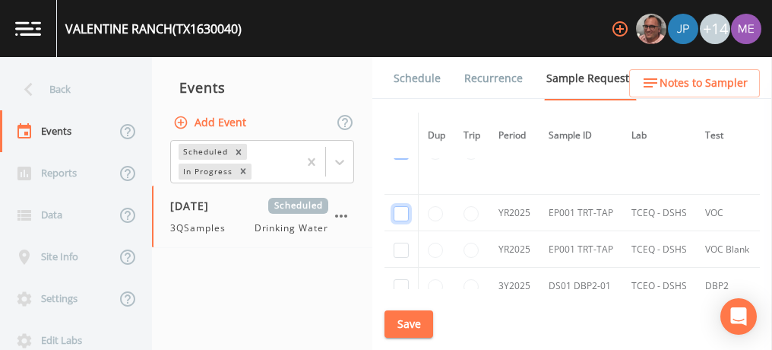
click at [403, 72] on input "checkbox" at bounding box center [401, 64] width 15 height 15
checkbox input "true"
click at [401, 160] on input "checkbox" at bounding box center [401, 151] width 15 height 15
checkbox input "true"
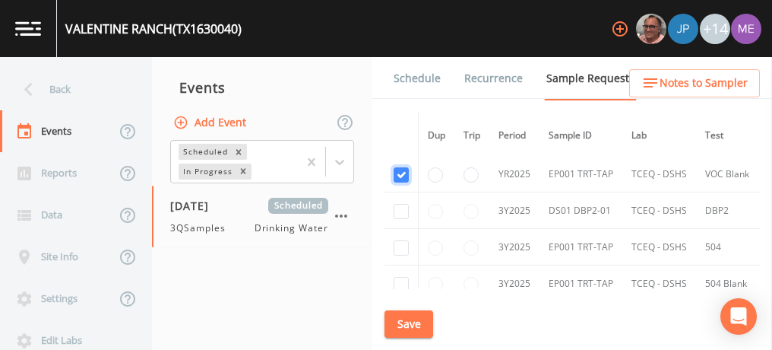
scroll to position [324, 0]
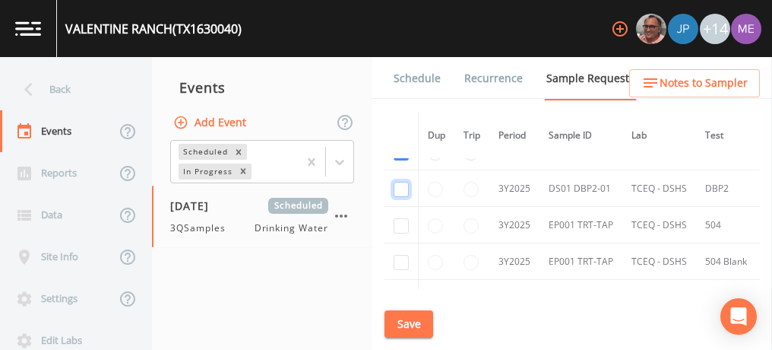
click at [398, 187] on input "checkbox" at bounding box center [401, 189] width 15 height 15
checkbox input "true"
click at [399, 223] on input "checkbox" at bounding box center [401, 225] width 15 height 15
checkbox input "true"
click at [404, 256] on input "checkbox" at bounding box center [401, 262] width 15 height 15
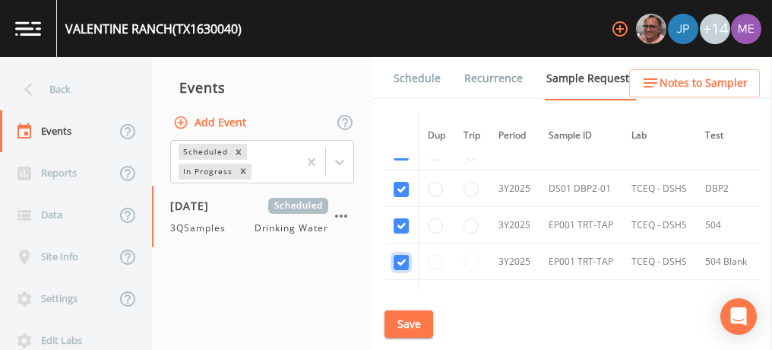
checkbox input "true"
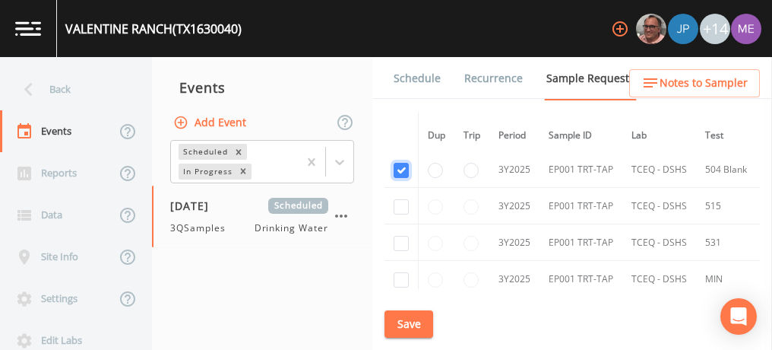
scroll to position [417, 0]
click at [402, 205] on input "checkbox" at bounding box center [401, 205] width 15 height 15
checkbox input "true"
click at [401, 240] on input "checkbox" at bounding box center [401, 242] width 15 height 15
checkbox input "true"
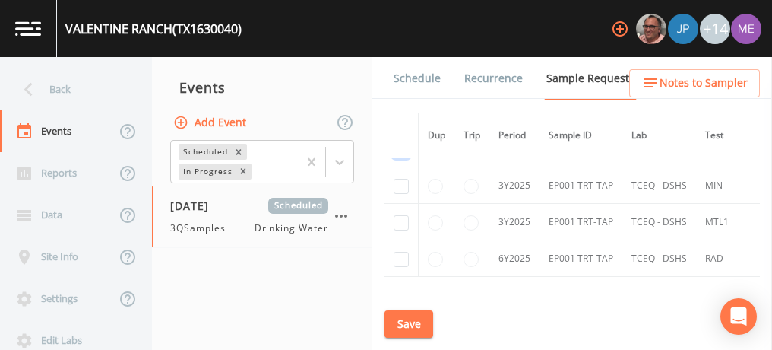
scroll to position [511, 0]
click at [403, 178] on input "checkbox" at bounding box center [401, 184] width 15 height 15
checkbox input "true"
click at [401, 220] on input "checkbox" at bounding box center [401, 221] width 15 height 15
checkbox input "true"
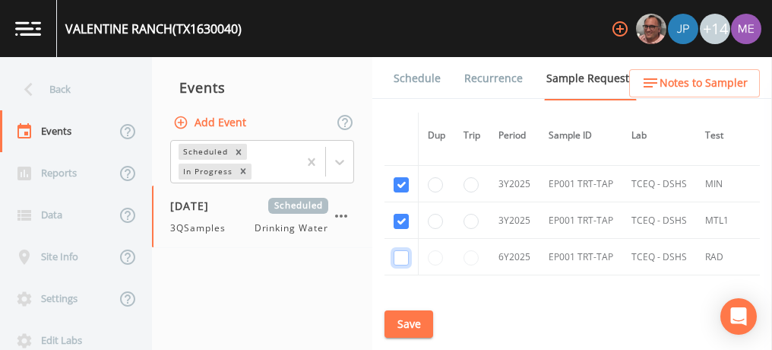
click at [401, 253] on input "checkbox" at bounding box center [401, 257] width 15 height 15
checkbox input "true"
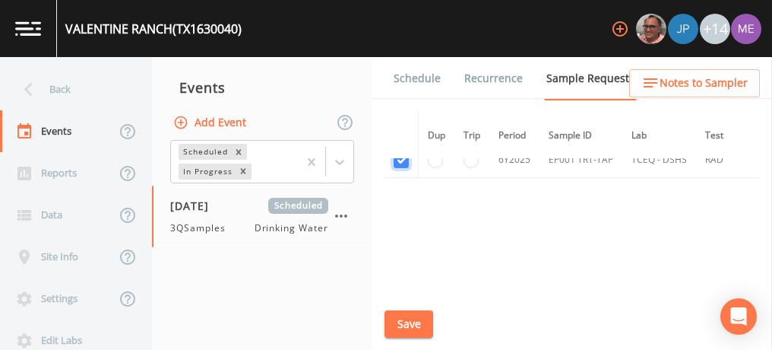
scroll to position [609, 0]
click at [404, 319] on button "Save" at bounding box center [409, 324] width 49 height 28
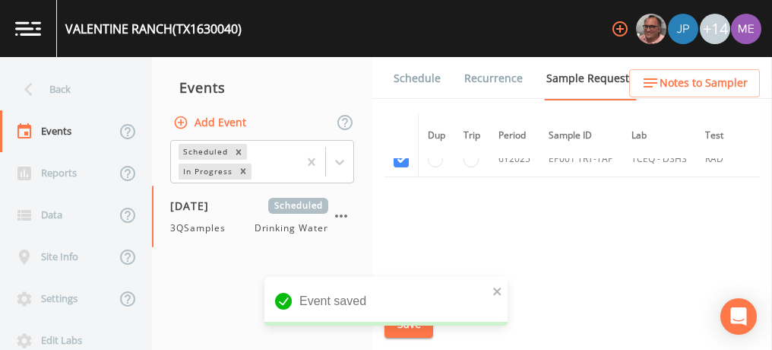
click at [426, 78] on link "Schedule" at bounding box center [418, 78] width 52 height 43
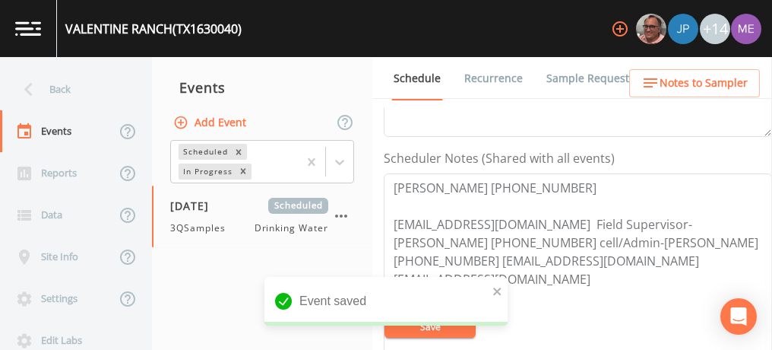
scroll to position [386, 0]
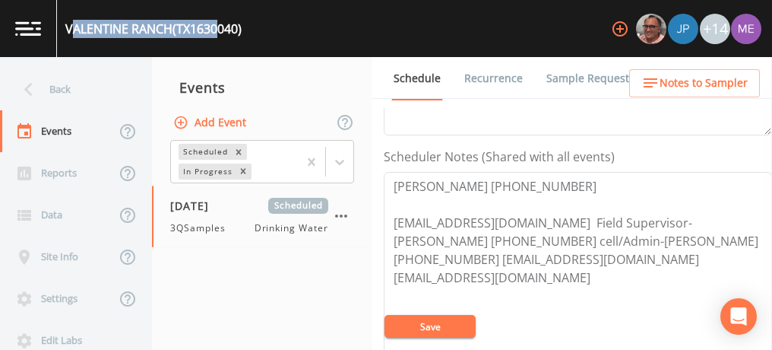
drag, startPoint x: 69, startPoint y: 27, endPoint x: 224, endPoint y: 30, distance: 155.1
click at [224, 30] on div "[GEOGRAPHIC_DATA] (TX1630040)" at bounding box center [153, 29] width 176 height 18
drag, startPoint x: 224, startPoint y: 30, endPoint x: 278, endPoint y: 8, distance: 58.3
click at [278, 8] on div "[GEOGRAPHIC_DATA] (TX1630040) +14" at bounding box center [386, 28] width 772 height 57
drag, startPoint x: 245, startPoint y: 27, endPoint x: 62, endPoint y: 27, distance: 182.5
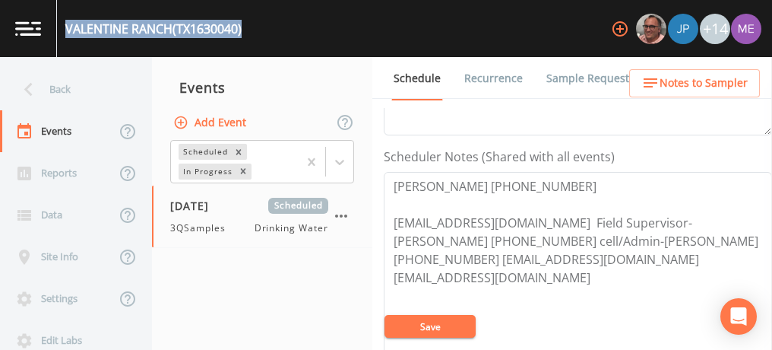
click at [62, 27] on div "[GEOGRAPHIC_DATA] (TX1630040)" at bounding box center [149, 28] width 185 height 57
copy div "[GEOGRAPHIC_DATA] (TX1630040)"
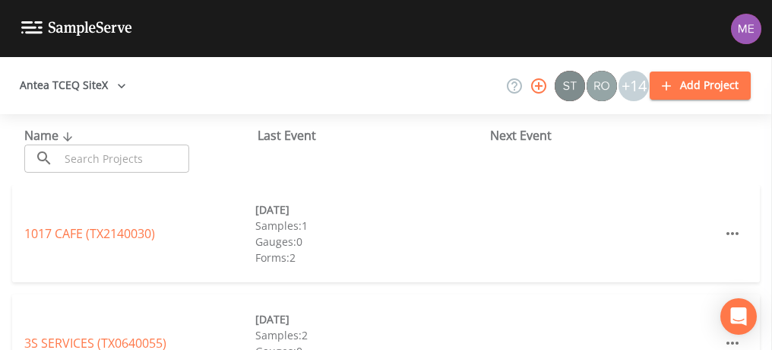
click at [97, 162] on input "text" at bounding box center [124, 158] width 130 height 28
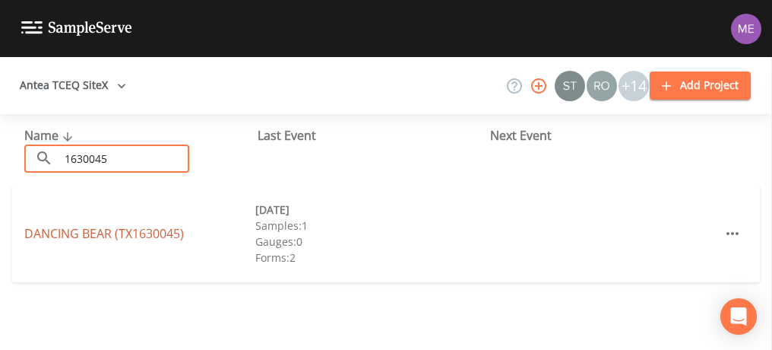
type input "1630045"
click at [96, 230] on link "DANCING BEAR (TX1630045)" at bounding box center [104, 233] width 160 height 17
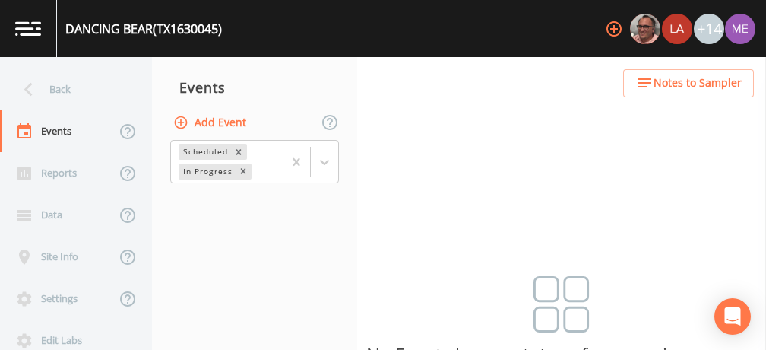
click at [204, 119] on button "Add Event" at bounding box center [211, 123] width 82 height 28
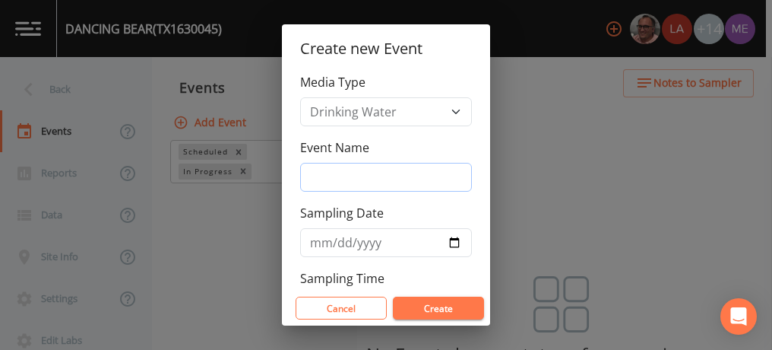
click at [326, 170] on input "Event Name" at bounding box center [386, 177] width 172 height 29
type input "3QSamples"
type input "[DATE]"
click at [426, 307] on button "Create" at bounding box center [438, 307] width 91 height 23
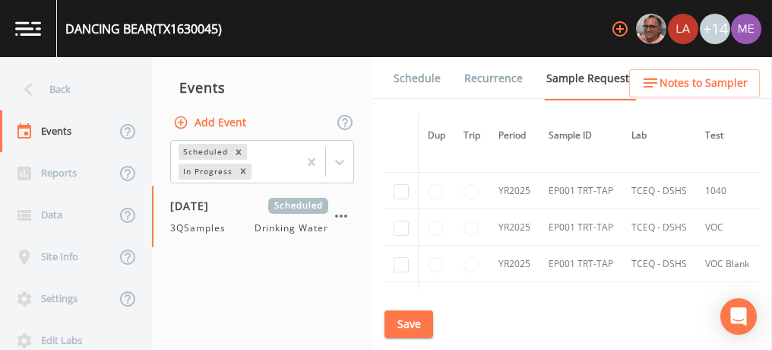
scroll to position [338, 0]
click at [403, 185] on input "checkbox" at bounding box center [401, 189] width 15 height 15
checkbox input "true"
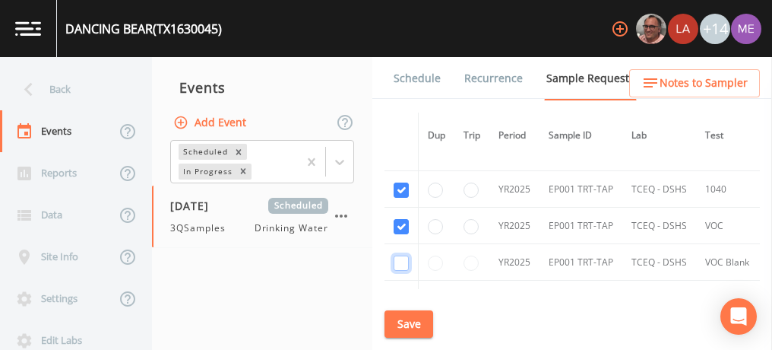
checkbox input "true"
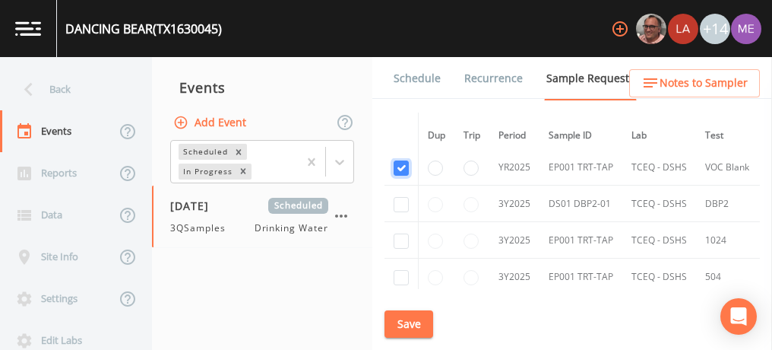
scroll to position [433, 0]
click at [401, 197] on input "checkbox" at bounding box center [401, 203] width 15 height 15
checkbox input "true"
click at [402, 238] on input "checkbox" at bounding box center [401, 240] width 15 height 15
checkbox input "true"
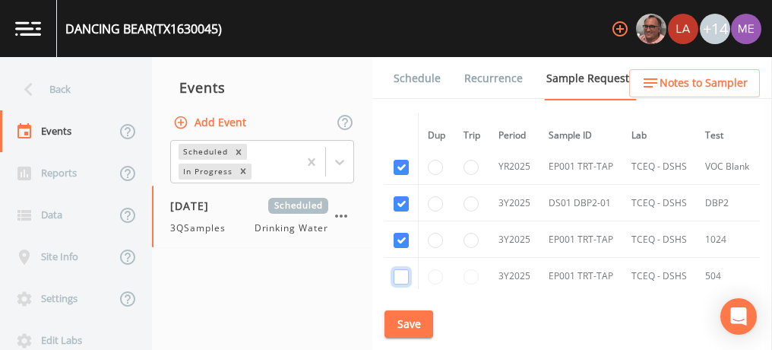
click at [402, 269] on input "checkbox" at bounding box center [401, 276] width 15 height 15
checkbox input "true"
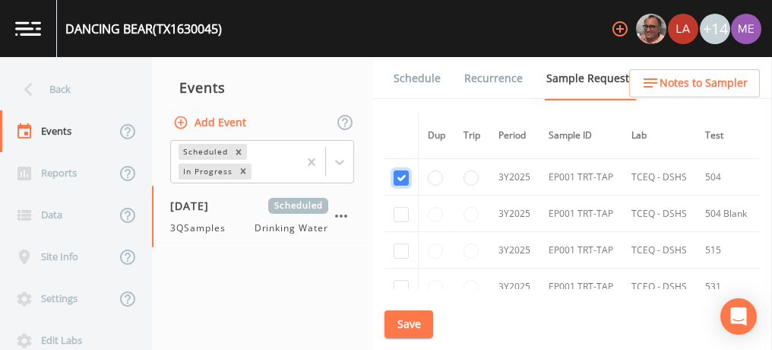
scroll to position [533, 0]
click at [401, 208] on input "checkbox" at bounding box center [401, 213] width 15 height 15
checkbox input "true"
click at [404, 246] on input "checkbox" at bounding box center [401, 250] width 15 height 15
checkbox input "true"
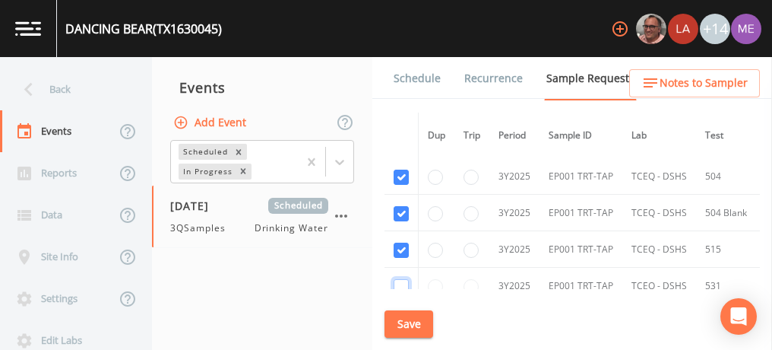
click at [404, 279] on input "checkbox" at bounding box center [401, 286] width 15 height 15
checkbox input "true"
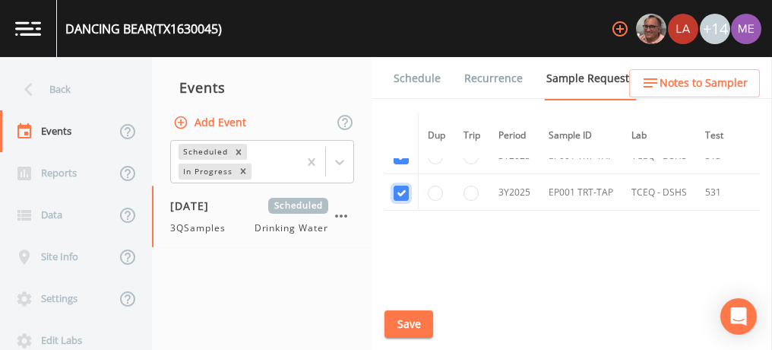
scroll to position [633, 0]
click at [411, 322] on button "Save" at bounding box center [409, 324] width 49 height 28
click at [425, 77] on link "Schedule" at bounding box center [418, 78] width 52 height 43
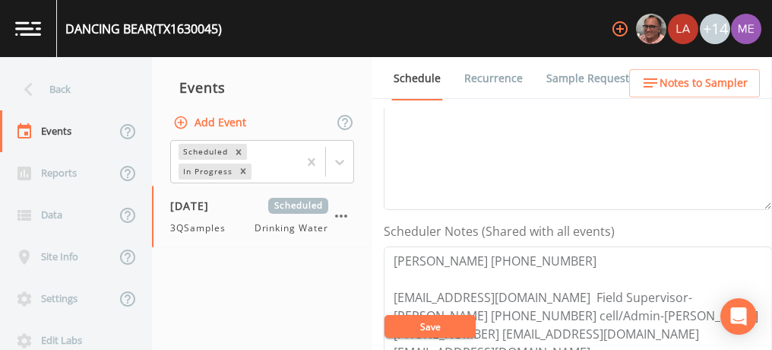
scroll to position [313, 0]
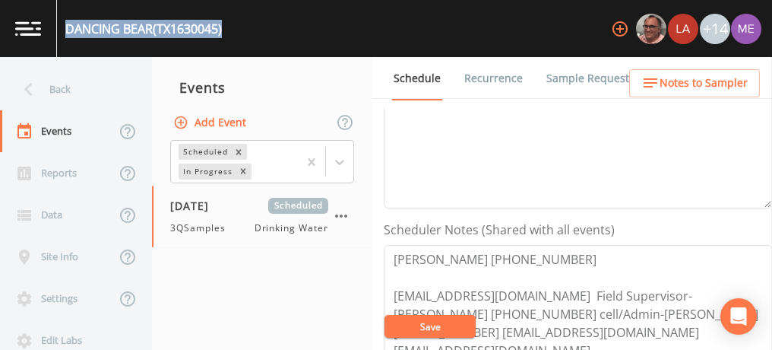
drag, startPoint x: 68, startPoint y: 28, endPoint x: 219, endPoint y: 33, distance: 151.4
click at [219, 33] on div "DANCING BEAR (TX1630045)" at bounding box center [143, 29] width 157 height 18
copy div "DANCING BEAR (TX1630045"
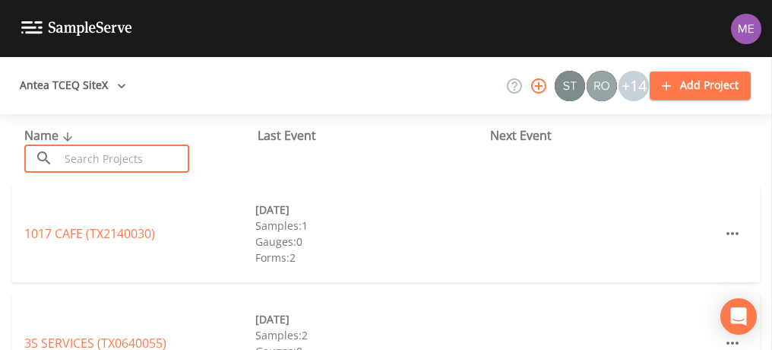
click at [152, 166] on input "text" at bounding box center [124, 158] width 130 height 28
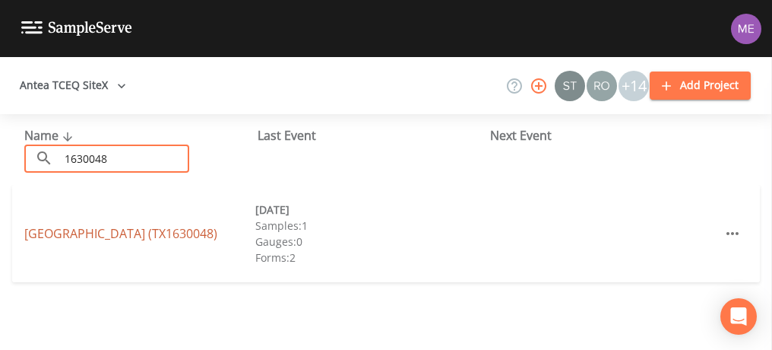
type input "1630048"
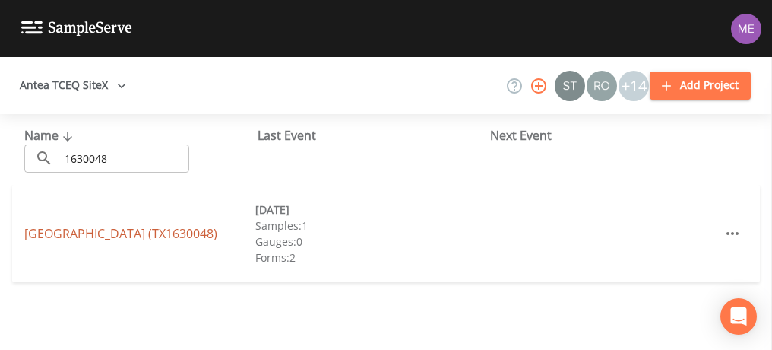
click at [70, 233] on link "[GEOGRAPHIC_DATA] (TX1630048)" at bounding box center [120, 233] width 193 height 17
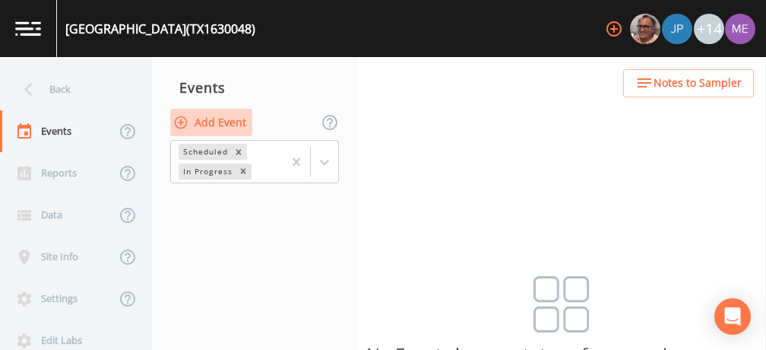
click at [201, 116] on button "Add Event" at bounding box center [211, 123] width 82 height 28
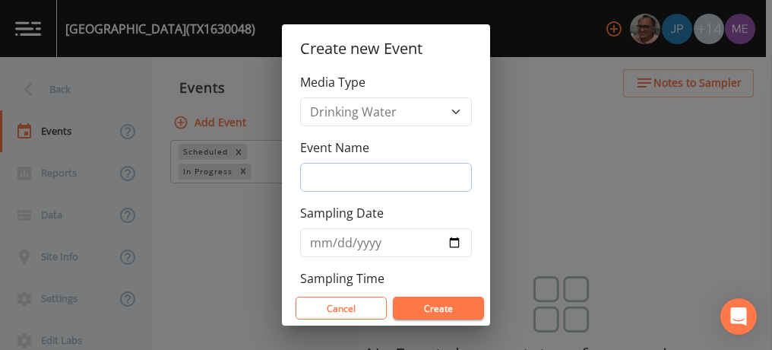
click at [344, 172] on input "Event Name" at bounding box center [386, 177] width 172 height 29
type input "3QSamples"
type input "2025-08-19"
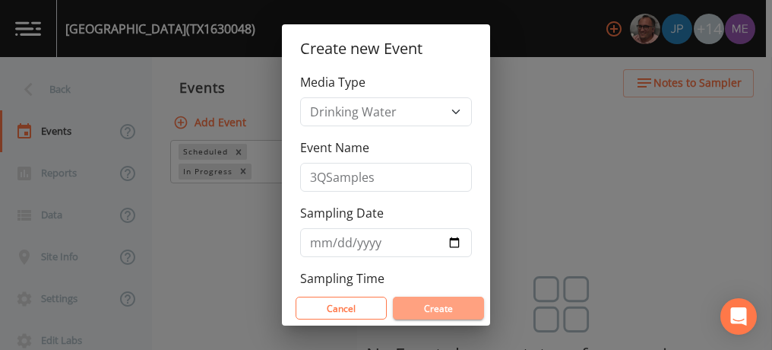
click at [421, 306] on button "Create" at bounding box center [438, 307] width 91 height 23
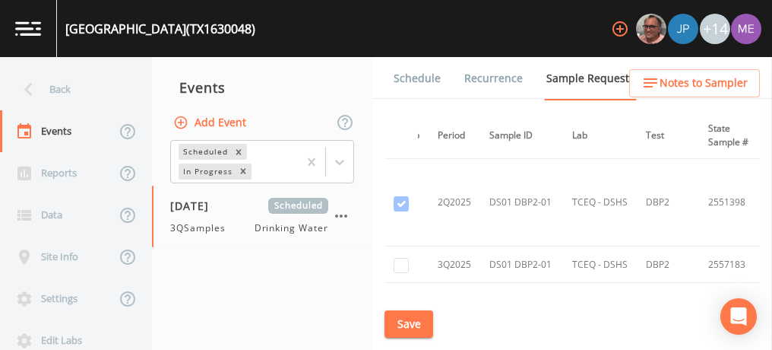
scroll to position [1224, 0]
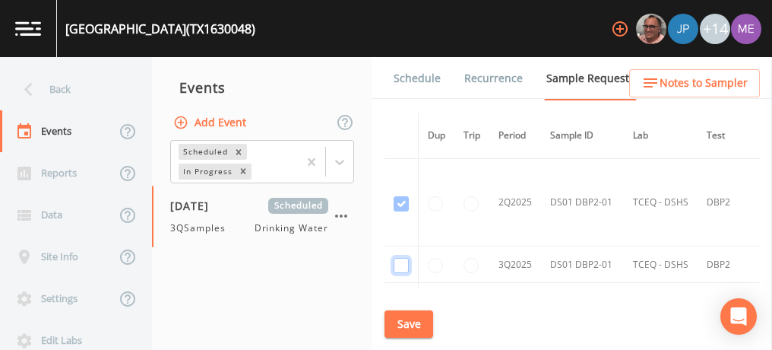
checkbox input "true"
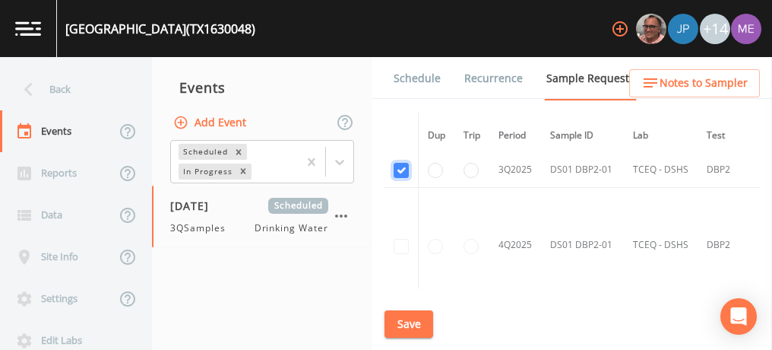
scroll to position [1114, 0]
click at [408, 316] on button "Save" at bounding box center [409, 324] width 49 height 28
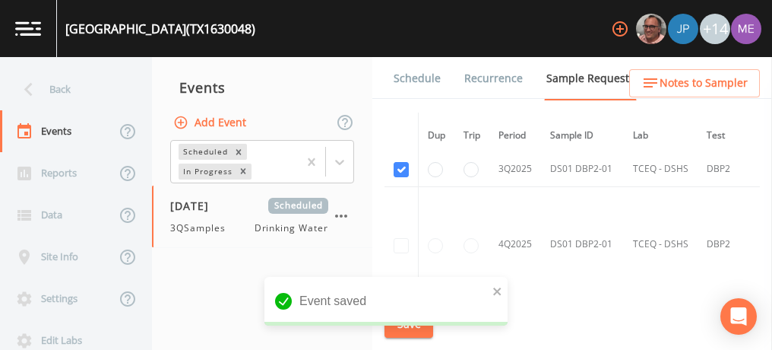
click at [417, 75] on link "Schedule" at bounding box center [418, 78] width 52 height 43
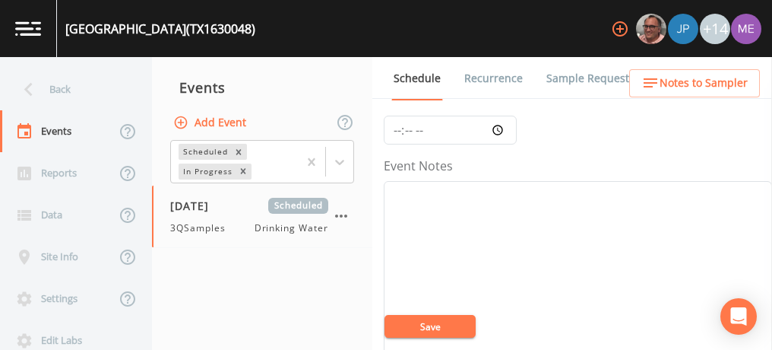
scroll to position [141, 0]
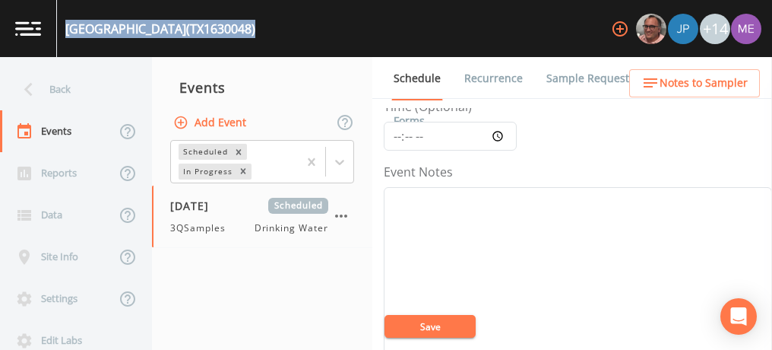
drag, startPoint x: 66, startPoint y: 27, endPoint x: 226, endPoint y: 27, distance: 159.6
click at [226, 27] on div "SUMMIT RIDGE (TX1630048) +14" at bounding box center [386, 28] width 772 height 57
copy div "SUMMIT RIDGE (TX1630048)"
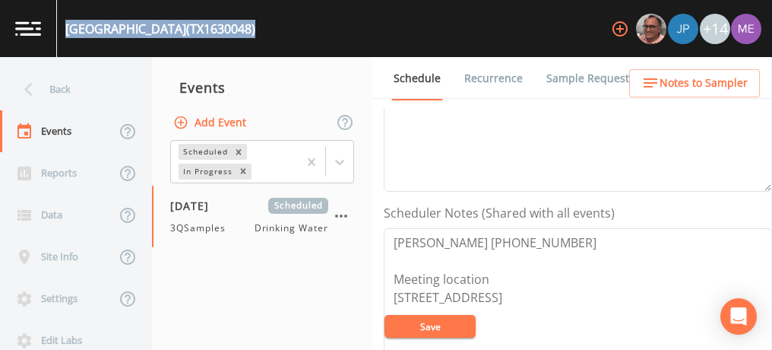
scroll to position [333, 0]
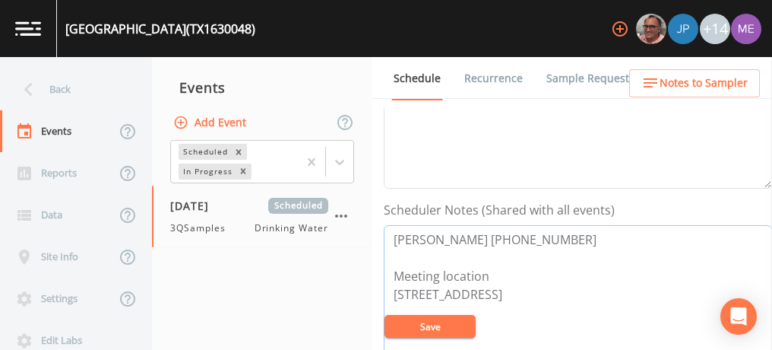
drag, startPoint x: 392, startPoint y: 235, endPoint x: 566, endPoint y: 228, distance: 174.2
click at [566, 228] on textarea "Jennifer Sanchez 830-717-9040 Meeting location 156 PRIVATE ROAD 2771 MICO, TX 7…" at bounding box center [578, 321] width 388 height 193
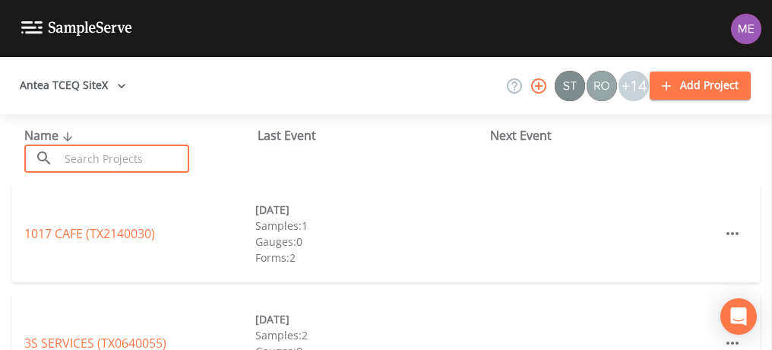
click at [141, 154] on input "text" at bounding box center [124, 158] width 130 height 28
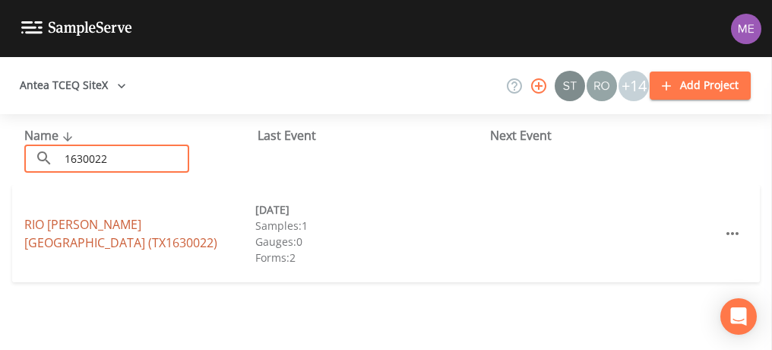
type input "1630022"
click at [147, 234] on link "[GEOGRAPHIC_DATA][PERSON_NAME] (TX1630022)" at bounding box center [120, 233] width 193 height 35
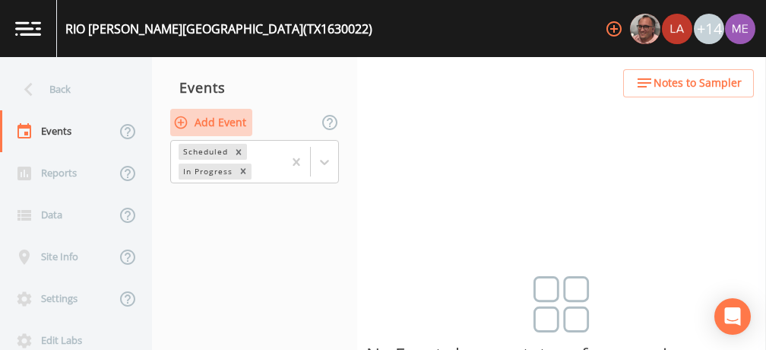
click at [210, 117] on button "Add Event" at bounding box center [211, 123] width 82 height 28
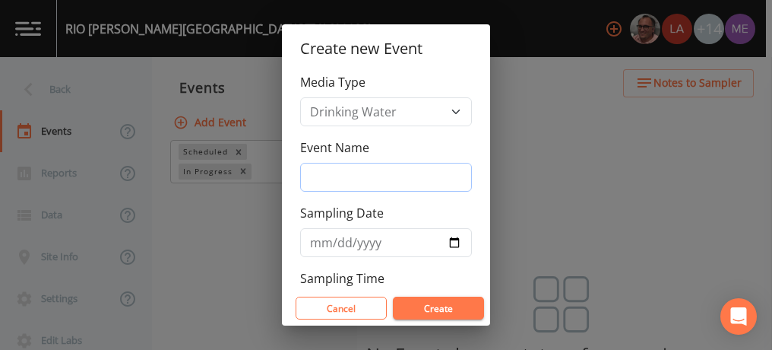
click at [345, 176] on input "Event Name" at bounding box center [386, 177] width 172 height 29
type input "3QSamples"
type input "[DATE]"
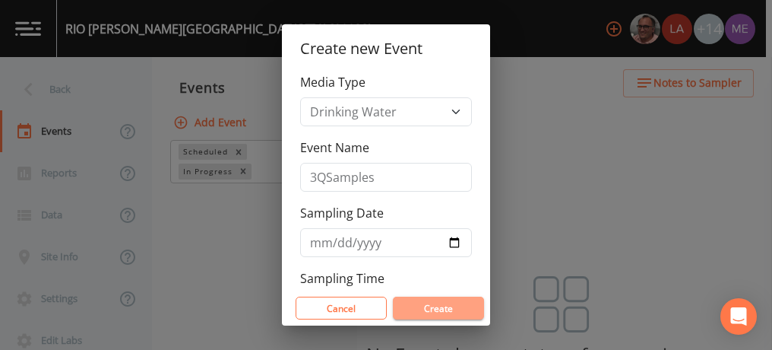
click at [430, 309] on button "Create" at bounding box center [438, 307] width 91 height 23
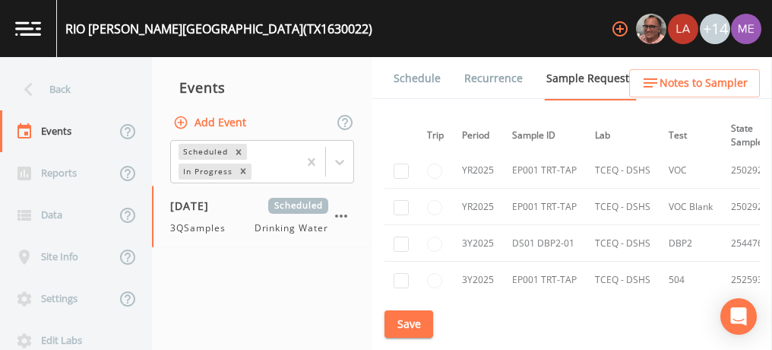
scroll to position [269, 35]
click at [400, 240] on input "checkbox" at bounding box center [401, 243] width 15 height 15
checkbox input "true"
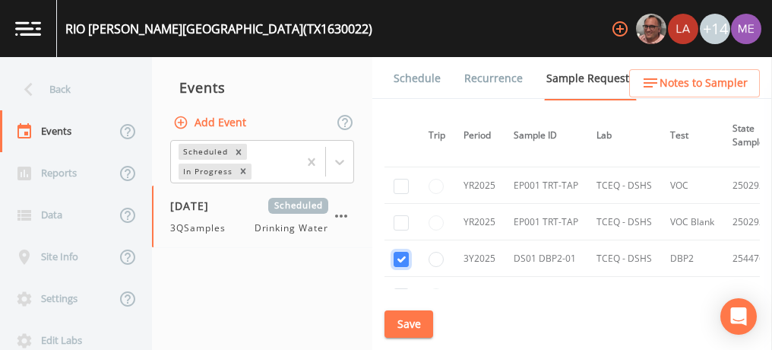
scroll to position [255, 35]
click at [403, 43] on input "checkbox" at bounding box center [401, 35] width 15 height 15
checkbox input "true"
click at [400, 131] on input "checkbox" at bounding box center [401, 123] width 15 height 15
checkbox input "true"
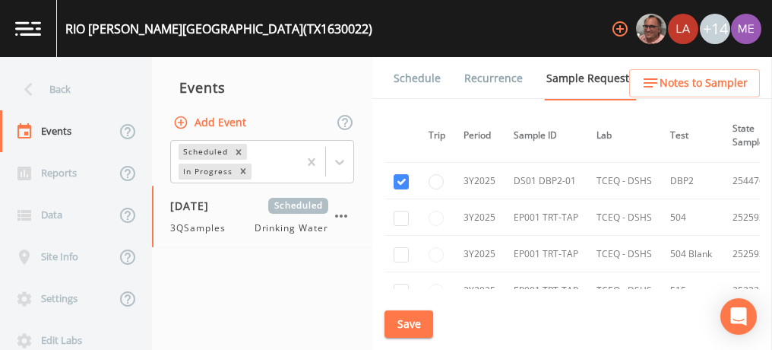
scroll to position [335, 35]
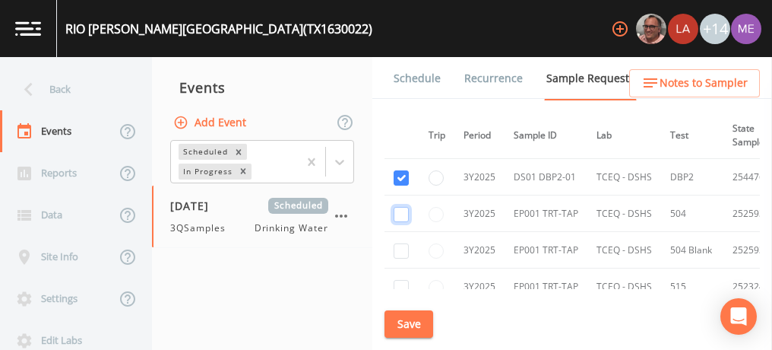
click at [400, 216] on input "checkbox" at bounding box center [401, 214] width 15 height 15
checkbox input "true"
click at [398, 246] on input "checkbox" at bounding box center [401, 250] width 15 height 15
checkbox input "true"
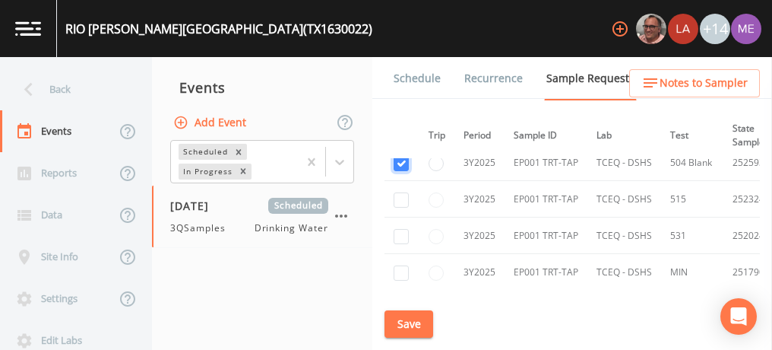
scroll to position [426, 35]
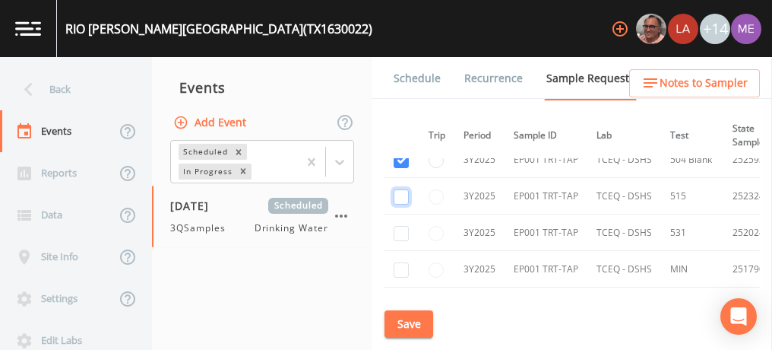
click at [400, 193] on input "checkbox" at bounding box center [401, 196] width 15 height 15
checkbox input "true"
click at [400, 226] on input "checkbox" at bounding box center [401, 233] width 15 height 15
checkbox input "true"
click at [401, 262] on input "checkbox" at bounding box center [401, 269] width 15 height 15
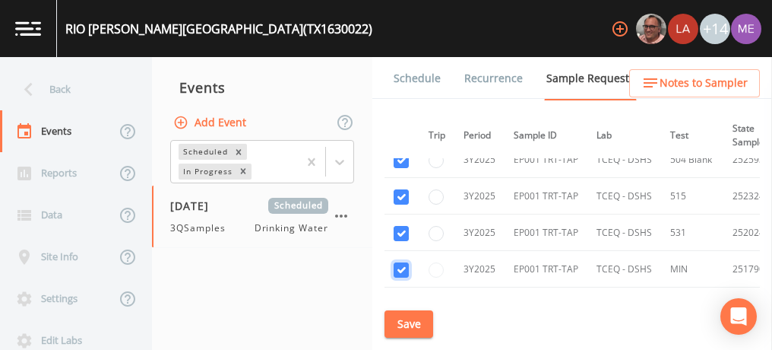
checkbox input "true"
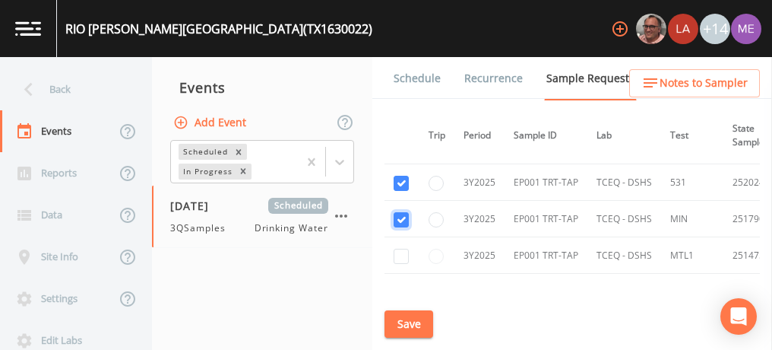
scroll to position [477, 35]
click at [400, 243] on td at bounding box center [402, 254] width 34 height 36
click at [401, 248] on input "checkbox" at bounding box center [401, 255] width 15 height 15
checkbox input "true"
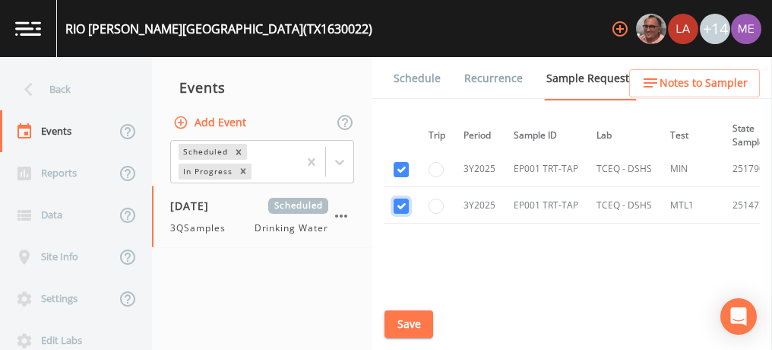
scroll to position [526, 35]
click at [407, 325] on button "Save" at bounding box center [409, 324] width 49 height 28
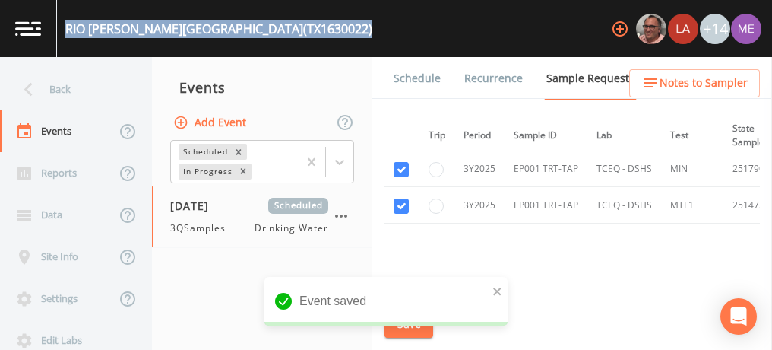
drag, startPoint x: 68, startPoint y: 27, endPoint x: 271, endPoint y: 30, distance: 203.8
click at [271, 30] on div "RIO MEDINA ESTATES (TX1630022) +14" at bounding box center [386, 28] width 772 height 57
copy div "RIO MEDINA ESTATES (TX1630022)"
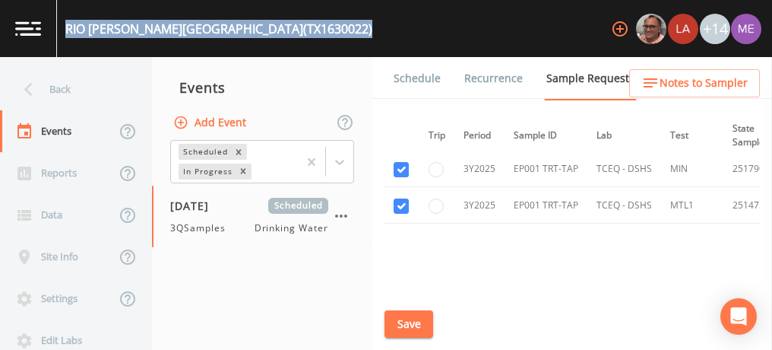
click at [425, 74] on link "Schedule" at bounding box center [418, 78] width 52 height 43
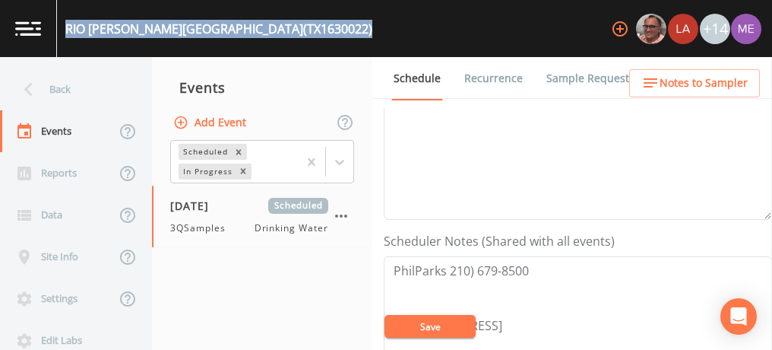
scroll to position [344, 0]
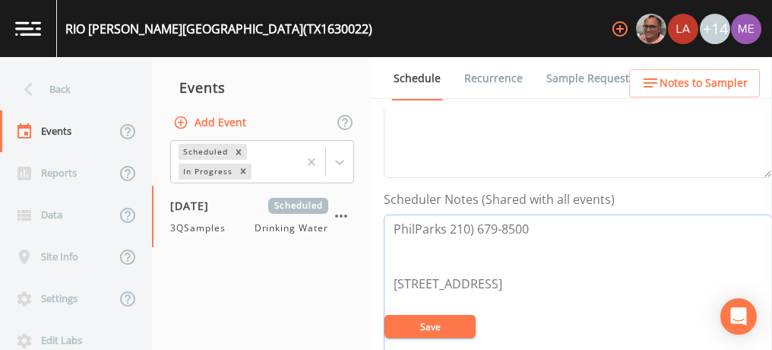
drag, startPoint x: 392, startPoint y: 227, endPoint x: 515, endPoint y: 236, distance: 123.4
click at [515, 236] on textarea "PhilParks 210) 679-8500 16600 CR 282, SAN ANTONIO 78253" at bounding box center [578, 310] width 388 height 193
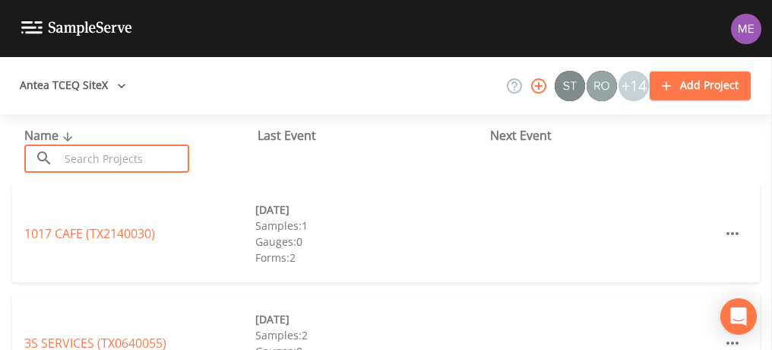
click at [161, 154] on input "text" at bounding box center [124, 158] width 130 height 28
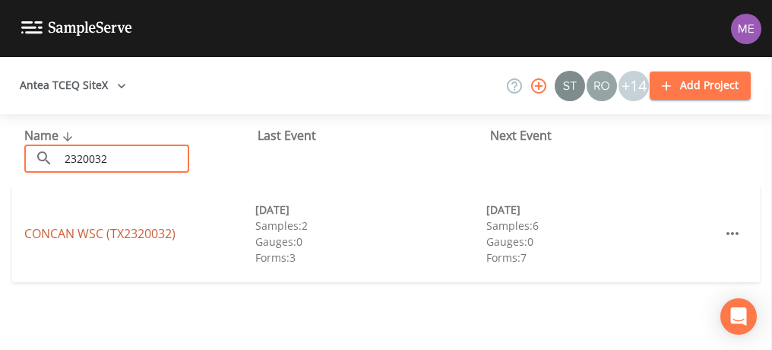
type input "2320032"
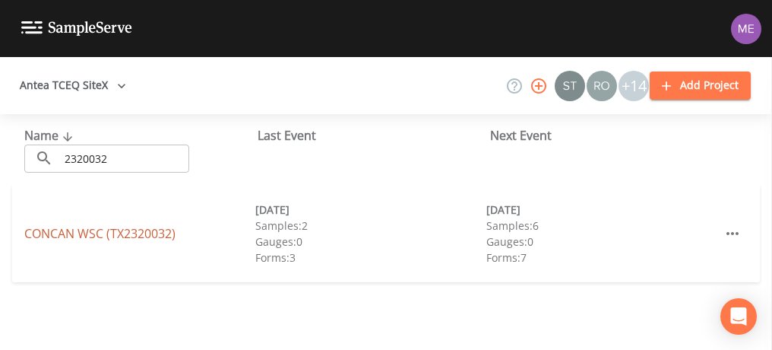
click at [70, 230] on link "CONCAN WSC (TX2320032)" at bounding box center [99, 233] width 151 height 17
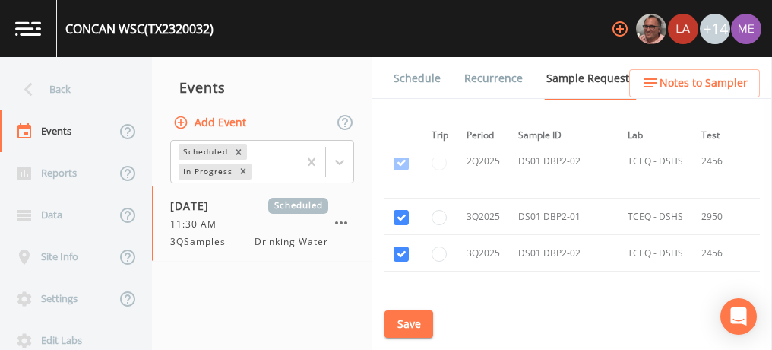
scroll to position [4525, 32]
